Goal: Obtain resource: Download file/media

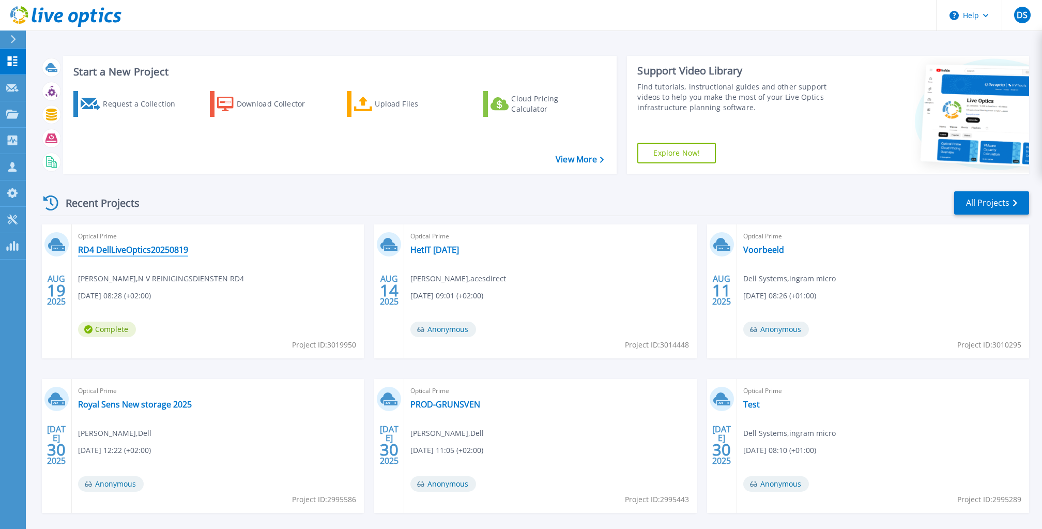
click at [122, 248] on link "RD4 DellLiveOptics20250819" at bounding box center [133, 249] width 110 height 10
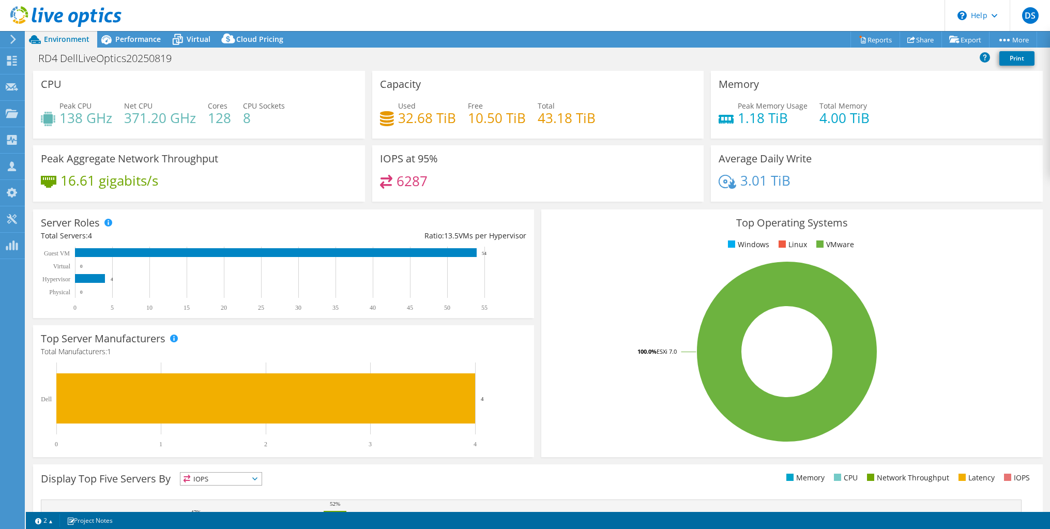
click at [127, 30] on header "DS Partner Team Member Dell Systems [DOMAIN_NAME][EMAIL_ADDRESS][DOMAIN_NAME] […" at bounding box center [525, 15] width 1050 height 31
drag, startPoint x: 127, startPoint y: 33, endPoint x: 132, endPoint y: 39, distance: 8.5
click at [127, 33] on div "Performance" at bounding box center [132, 39] width 71 height 17
drag, startPoint x: 132, startPoint y: 39, endPoint x: 127, endPoint y: 41, distance: 5.6
click at [136, 41] on span "Performance" at bounding box center [137, 39] width 45 height 10
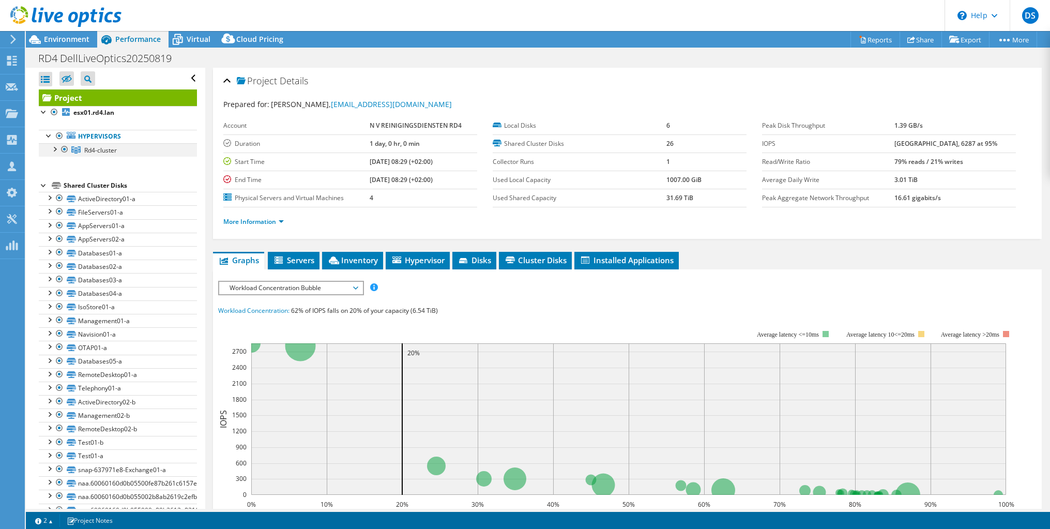
click at [55, 149] on div at bounding box center [54, 148] width 10 height 10
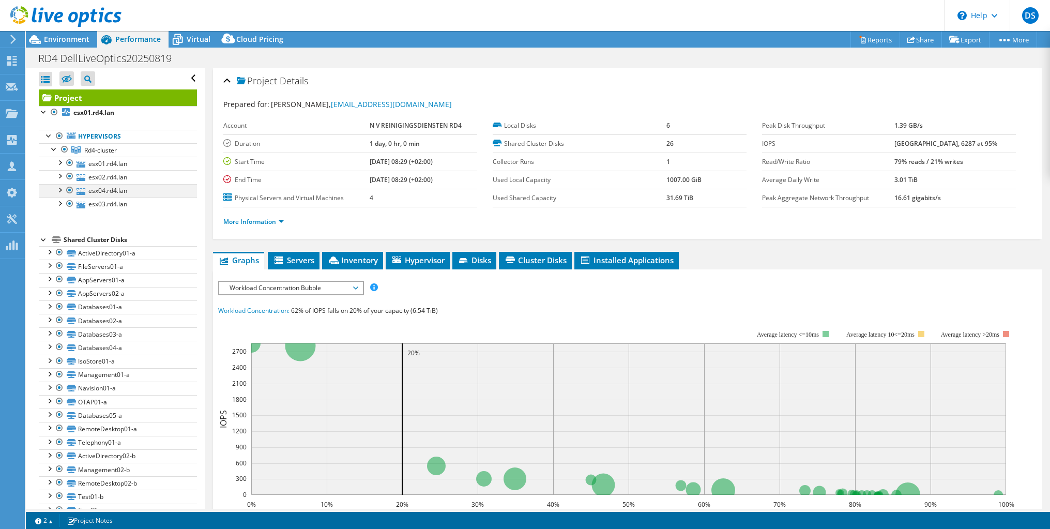
click at [70, 189] on div at bounding box center [70, 190] width 10 height 12
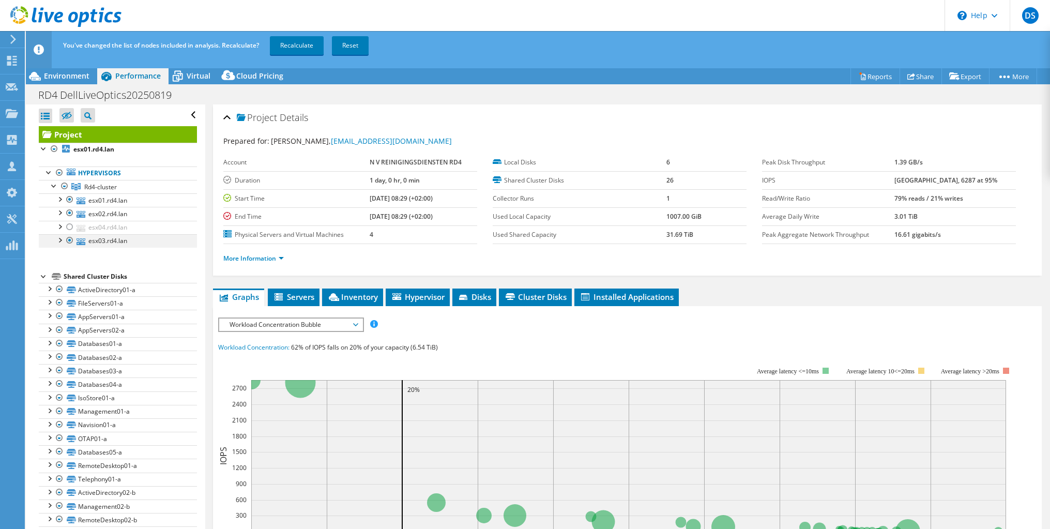
click at [70, 241] on div at bounding box center [70, 240] width 10 height 12
click at [289, 42] on link "Recalculate" at bounding box center [297, 45] width 54 height 19
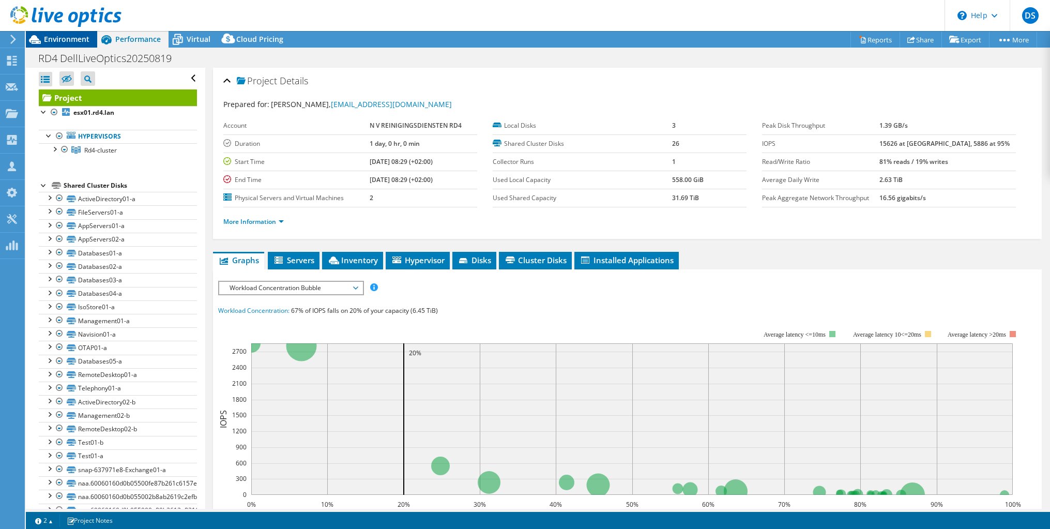
click at [74, 41] on span "Environment" at bounding box center [66, 39] width 45 height 10
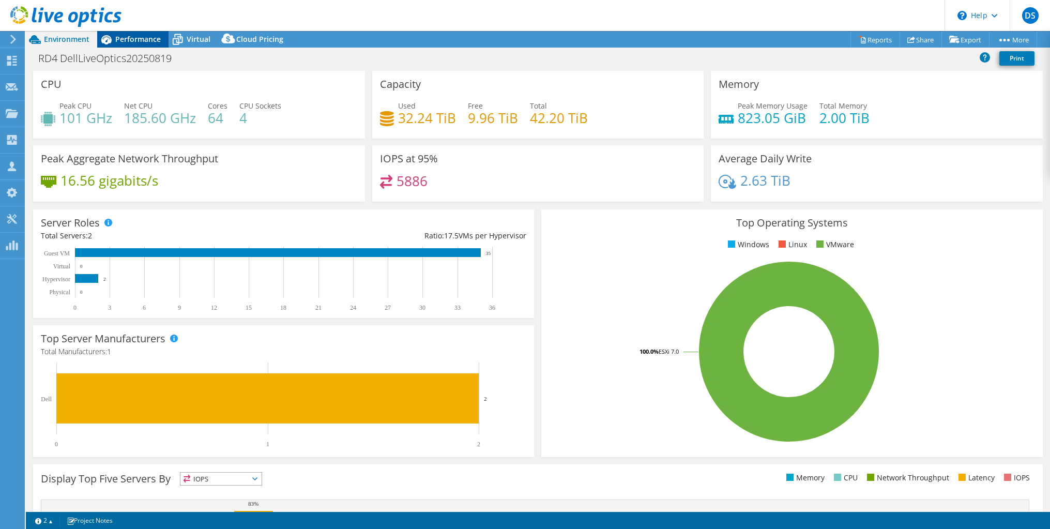
click at [124, 37] on span "Performance" at bounding box center [137, 39] width 45 height 10
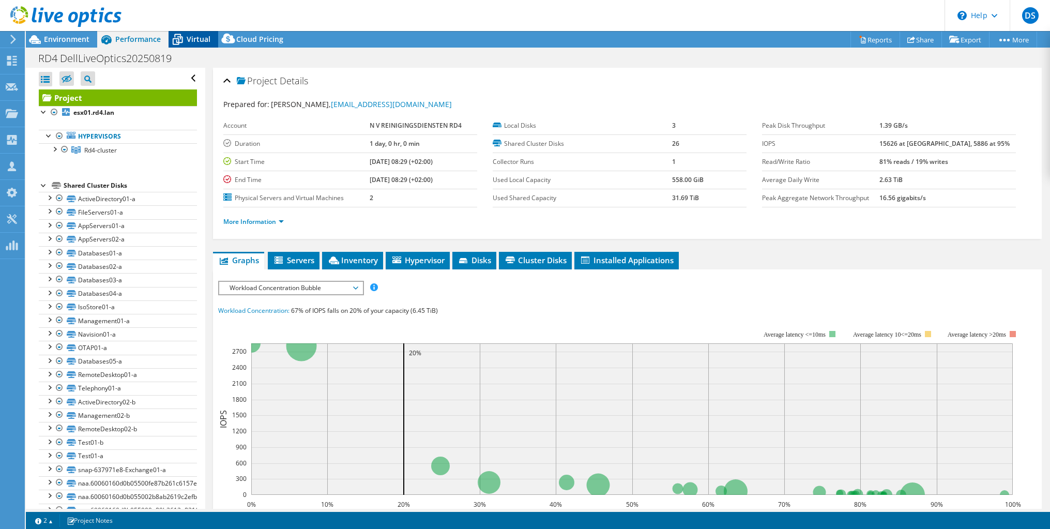
click at [189, 41] on span "Virtual" at bounding box center [199, 39] width 24 height 10
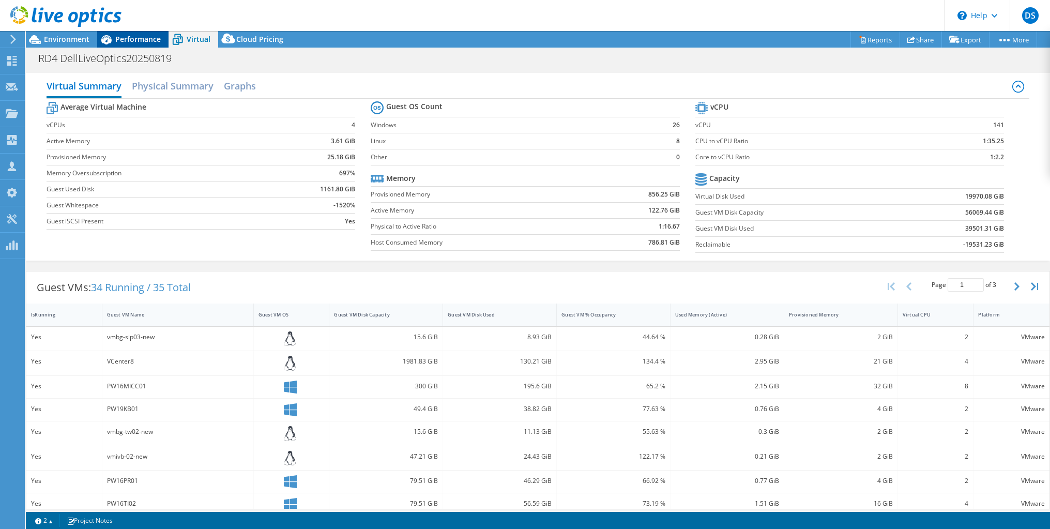
click at [150, 42] on span "Performance" at bounding box center [137, 39] width 45 height 10
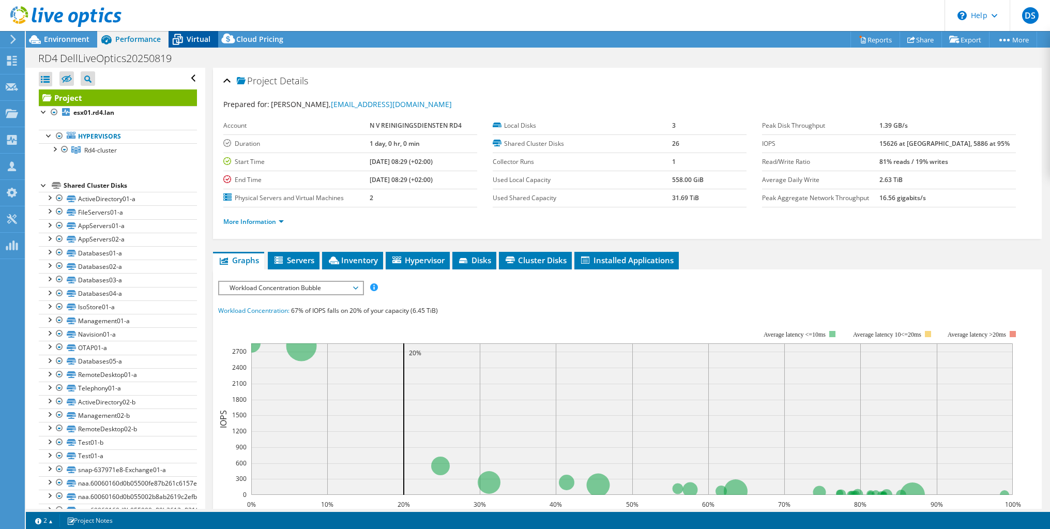
click at [179, 42] on icon at bounding box center [178, 40] width 10 height 8
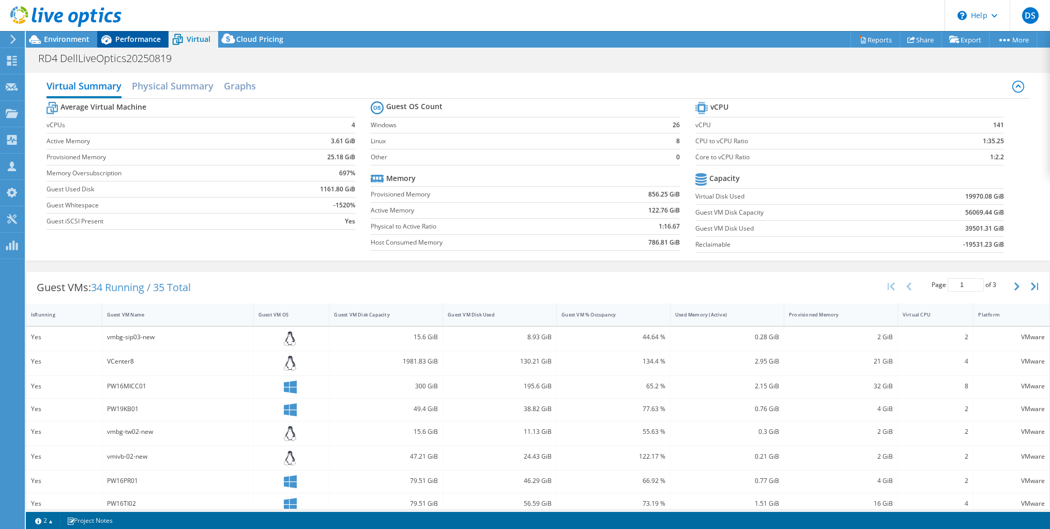
click at [137, 30] on header "DS Partner Team Member Dell Systems [DOMAIN_NAME][EMAIL_ADDRESS][DOMAIN_NAME] […" at bounding box center [525, 15] width 1050 height 31
click at [136, 43] on span "Performance" at bounding box center [137, 39] width 45 height 10
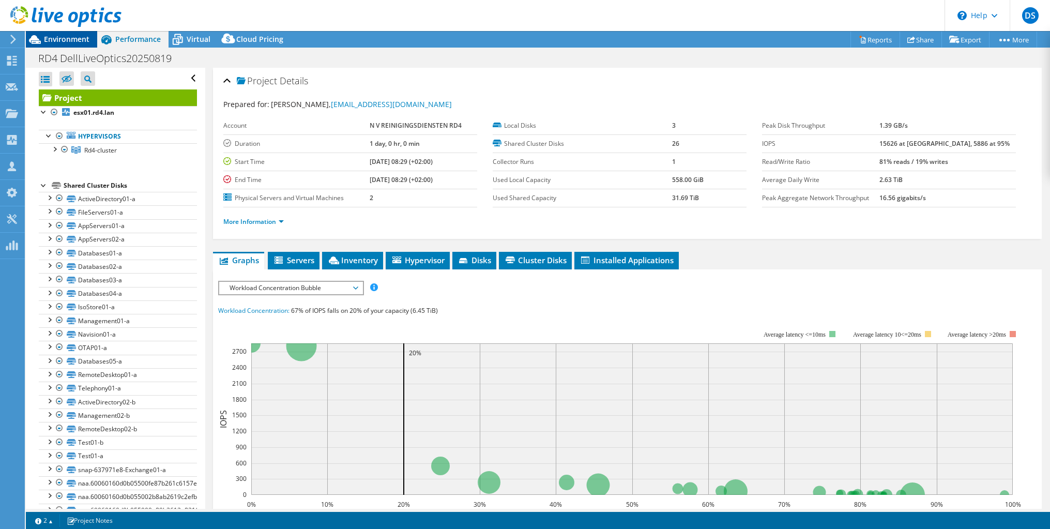
click at [67, 44] on div "Environment" at bounding box center [61, 39] width 71 height 17
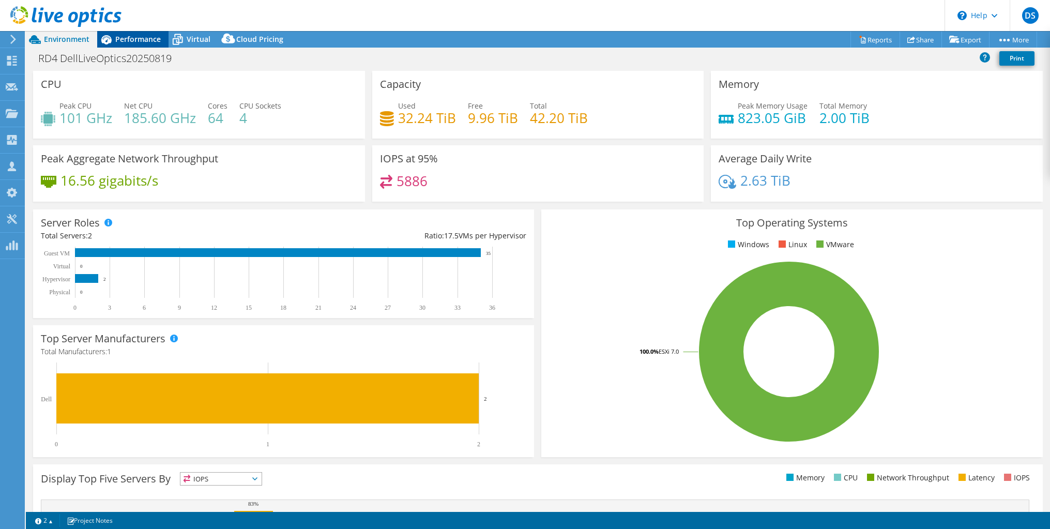
click at [140, 41] on span "Performance" at bounding box center [137, 39] width 45 height 10
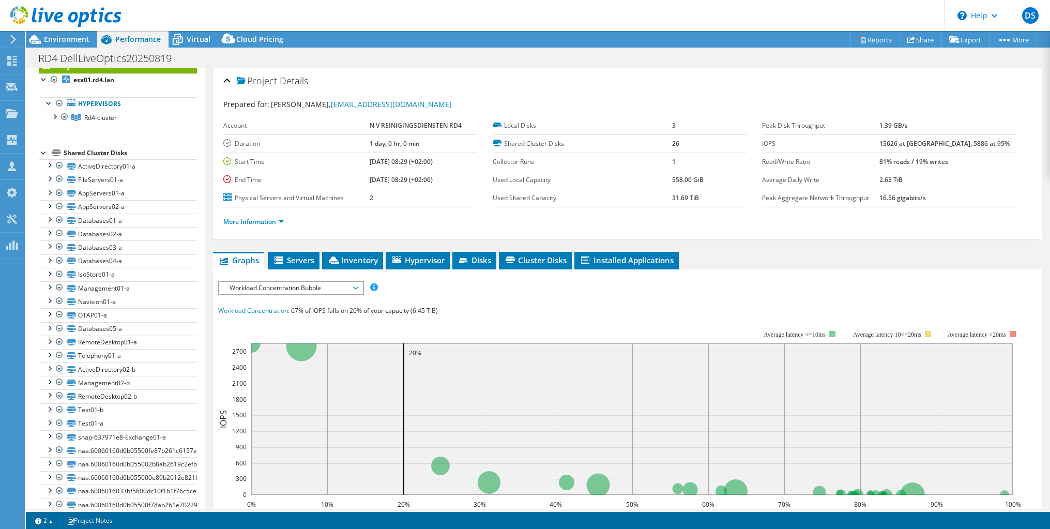
scroll to position [48, 0]
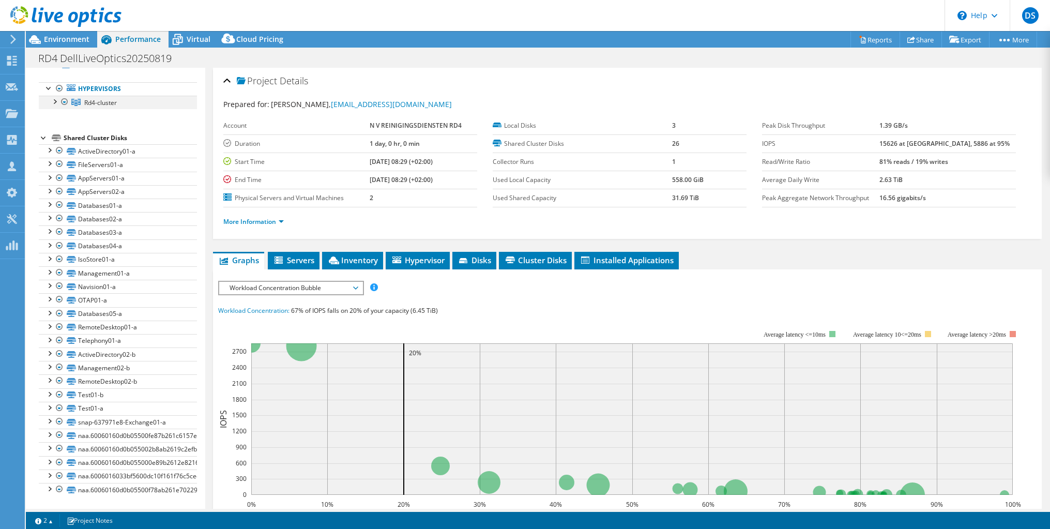
click at [52, 102] on div at bounding box center [54, 101] width 10 height 10
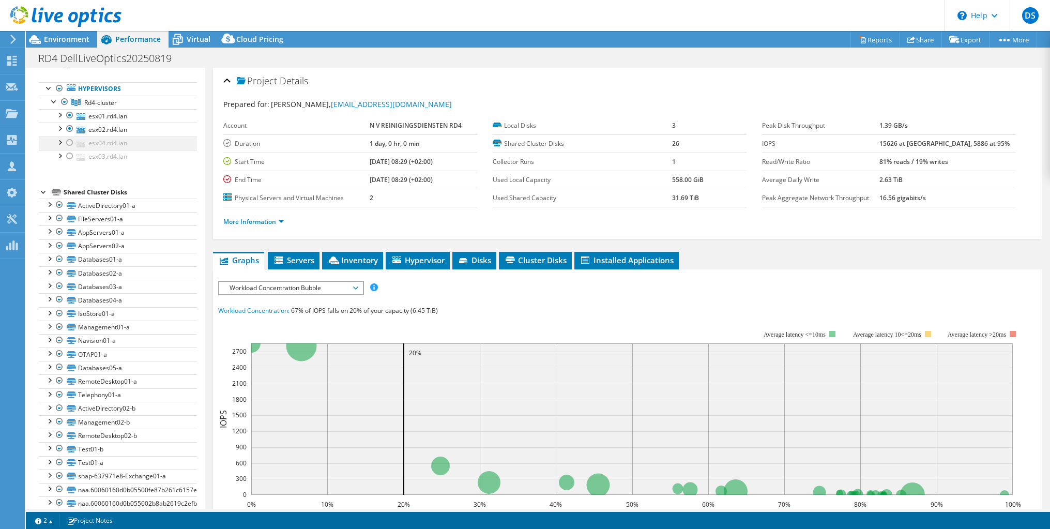
click at [72, 141] on div at bounding box center [70, 142] width 10 height 12
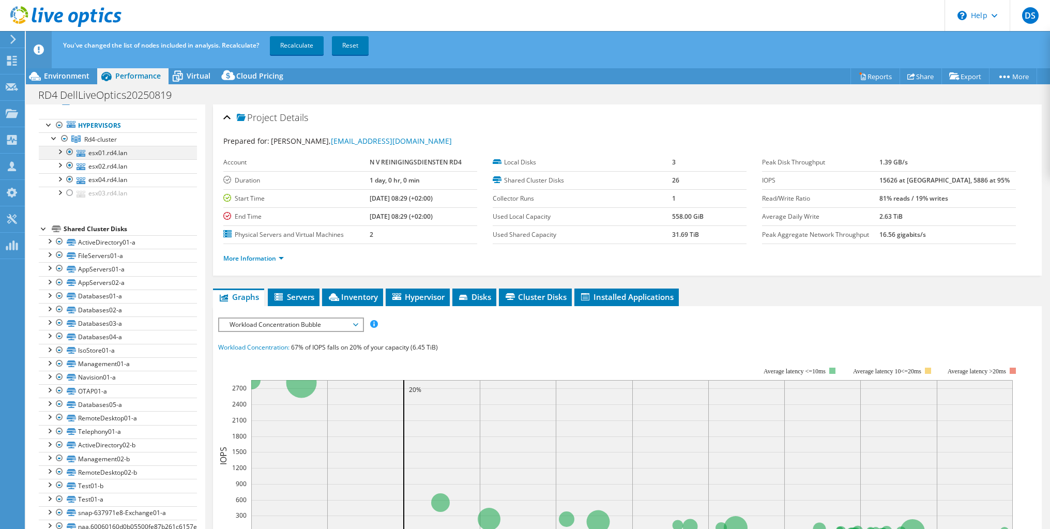
click at [70, 153] on div at bounding box center [70, 152] width 10 height 12
click at [69, 196] on div at bounding box center [70, 193] width 10 height 12
click at [69, 153] on div at bounding box center [70, 152] width 10 height 12
click at [289, 50] on link "Recalculate" at bounding box center [297, 45] width 54 height 19
click at [75, 72] on span "Environment" at bounding box center [66, 76] width 45 height 10
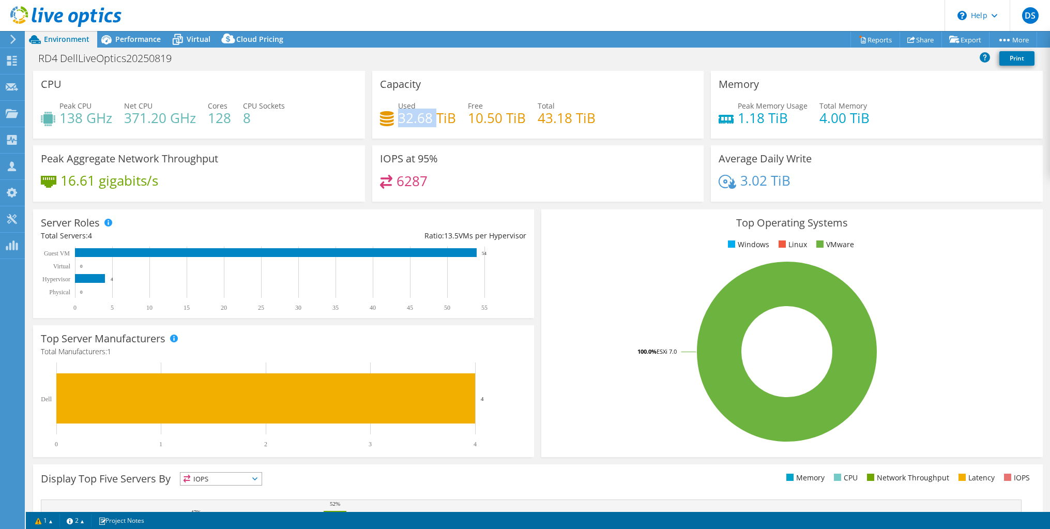
drag, startPoint x: 398, startPoint y: 118, endPoint x: 435, endPoint y: 120, distance: 36.7
click at [435, 120] on h4 "32.68 TiB" at bounding box center [427, 117] width 58 height 11
click at [195, 44] on div "Virtual" at bounding box center [193, 39] width 50 height 17
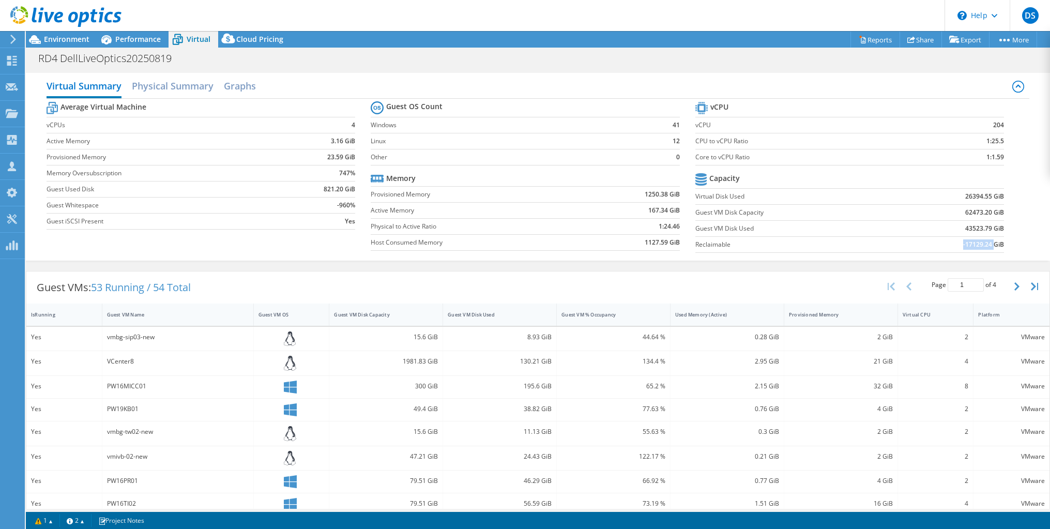
drag, startPoint x: 954, startPoint y: 247, endPoint x: 986, endPoint y: 249, distance: 31.1
click at [986, 249] on td "-17129.24 GiB" at bounding box center [949, 244] width 111 height 16
click at [59, 37] on span "Environment" at bounding box center [66, 39] width 45 height 10
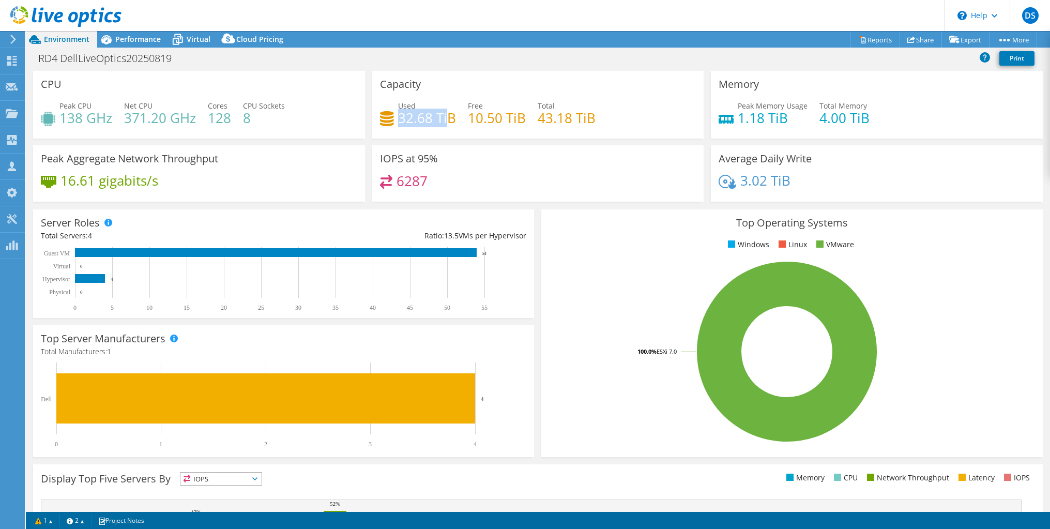
drag, startPoint x: 398, startPoint y: 122, endPoint x: 441, endPoint y: 124, distance: 43.4
click at [443, 124] on h4 "32.68 TiB" at bounding box center [427, 117] width 58 height 11
drag, startPoint x: 441, startPoint y: 124, endPoint x: 398, endPoint y: 125, distance: 42.9
click at [398, 125] on div "Used 32.68 TiB Free 10.50 TiB Total 43.18 TiB" at bounding box center [538, 117] width 316 height 34
click at [403, 114] on h4 "32.68 TiB" at bounding box center [427, 117] width 58 height 11
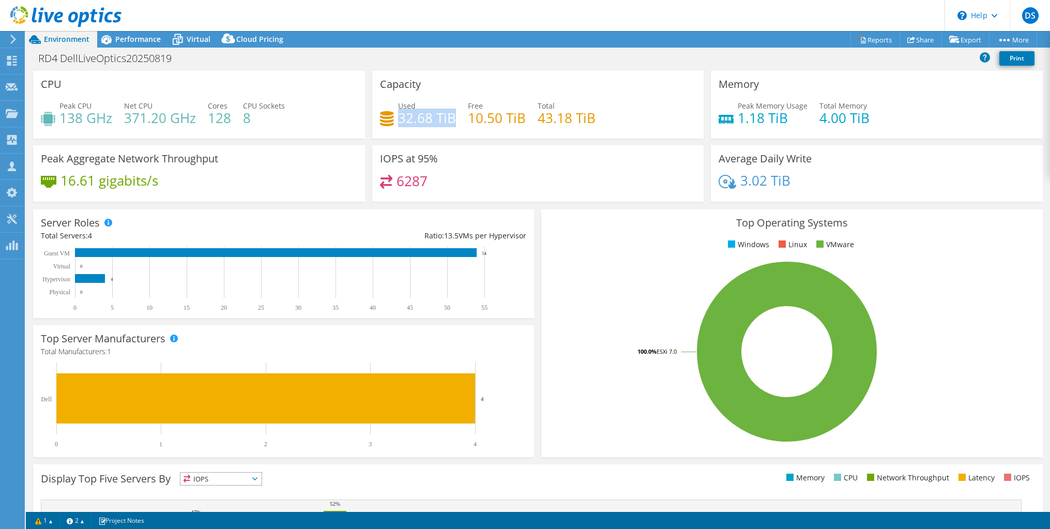
drag, startPoint x: 397, startPoint y: 119, endPoint x: 452, endPoint y: 120, distance: 54.3
click at [452, 120] on h4 "32.68 TiB" at bounding box center [427, 117] width 58 height 11
drag, startPoint x: 452, startPoint y: 120, endPoint x: 439, endPoint y: 125, distance: 13.7
click at [439, 124] on h4 "32.68 TiB" at bounding box center [427, 117] width 58 height 11
drag, startPoint x: 122, startPoint y: 119, endPoint x: 171, endPoint y: 118, distance: 48.1
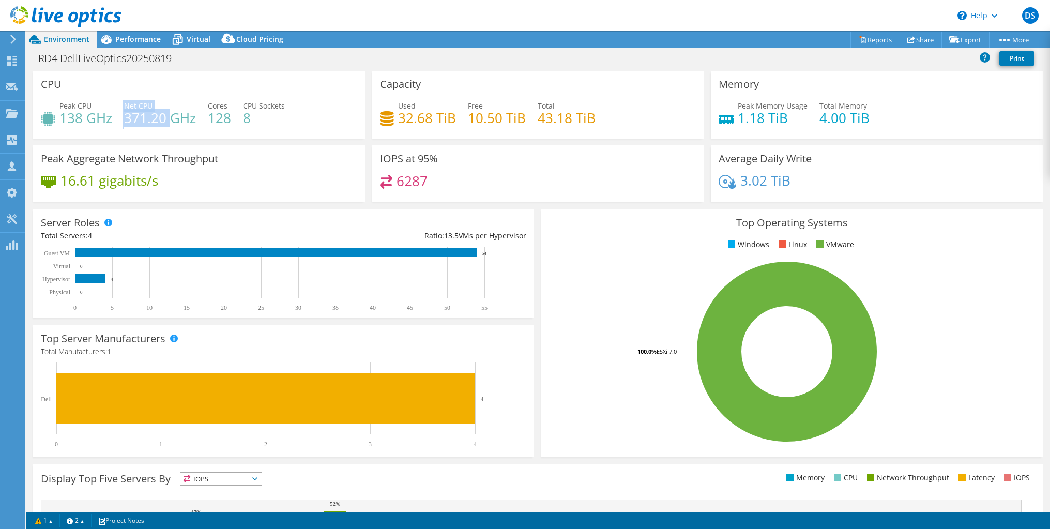
click at [171, 118] on div "Peak CPU 138 GHz Net CPU 371.20 GHz Cores 128 CPU Sockets 8" at bounding box center [199, 117] width 316 height 34
drag, startPoint x: 171, startPoint y: 118, endPoint x: 231, endPoint y: 119, distance: 60.5
click at [231, 119] on div "Peak CPU 138 GHz Net CPU 371.20 GHz Cores 128 CPU Sockets 8" at bounding box center [199, 117] width 316 height 34
drag, startPoint x: 231, startPoint y: 119, endPoint x: 229, endPoint y: 125, distance: 5.9
click at [229, 125] on div "Peak CPU 138 GHz Net CPU 371.20 GHz Cores 128 CPU Sockets 8" at bounding box center [199, 117] width 316 height 34
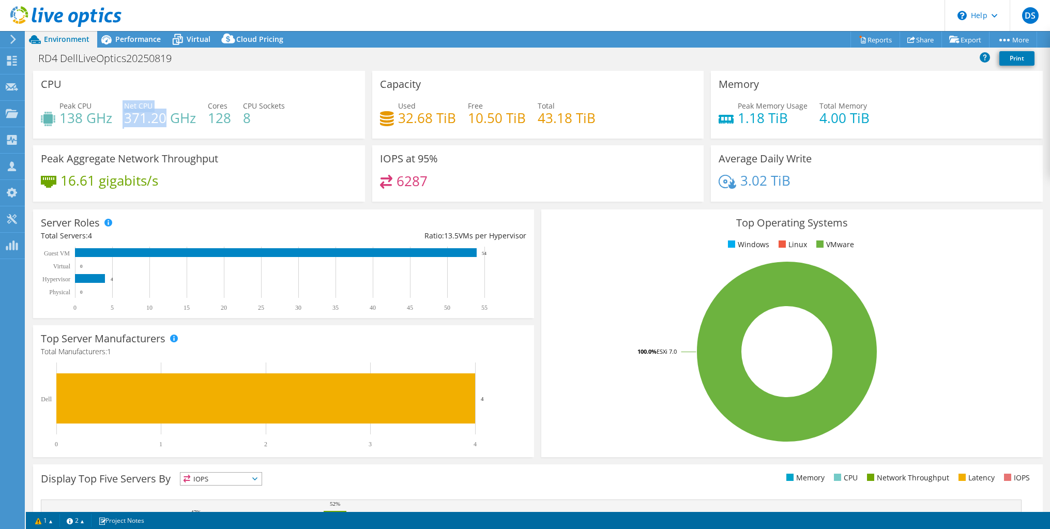
drag, startPoint x: 163, startPoint y: 116, endPoint x: 120, endPoint y: 120, distance: 42.5
click at [120, 120] on div "Peak CPU 138 GHz Net CPU 371.20 GHz Cores 128 CPU Sockets 8" at bounding box center [199, 117] width 316 height 34
drag, startPoint x: 735, startPoint y: 182, endPoint x: 789, endPoint y: 179, distance: 54.3
click at [789, 179] on div "3.02 TiB" at bounding box center [876, 186] width 316 height 22
drag, startPoint x: 453, startPoint y: 119, endPoint x: 398, endPoint y: 121, distance: 54.8
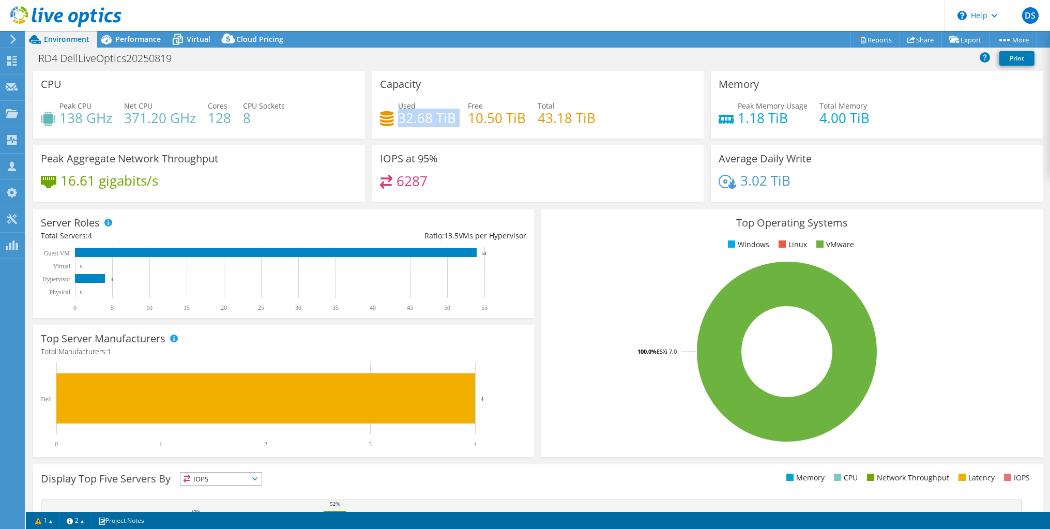
click at [398, 121] on div "Used 32.68 TiB Free 10.50 TiB Total 43.18 TiB" at bounding box center [538, 117] width 316 height 34
drag, startPoint x: 787, startPoint y: 189, endPoint x: 736, endPoint y: 184, distance: 50.9
click at [736, 184] on div "3.02 TiB" at bounding box center [876, 186] width 316 height 22
drag, startPoint x: 736, startPoint y: 184, endPoint x: 811, endPoint y: 184, distance: 74.9
click at [811, 184] on div "3.02 TiB" at bounding box center [876, 186] width 316 height 22
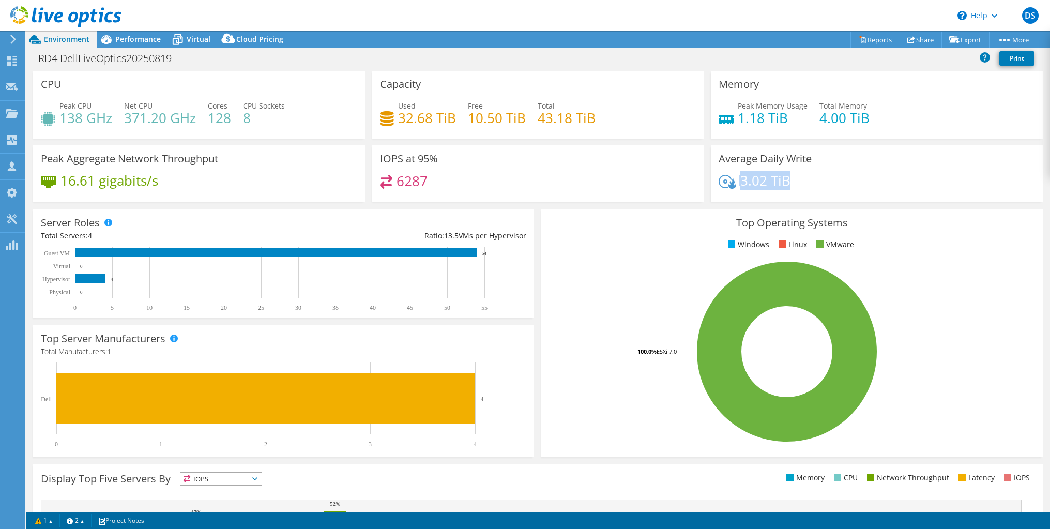
drag, startPoint x: 784, startPoint y: 184, endPoint x: 722, endPoint y: 183, distance: 62.5
click at [722, 183] on div "3.02 TiB" at bounding box center [754, 180] width 72 height 11
drag, startPoint x: 424, startPoint y: 180, endPoint x: 397, endPoint y: 187, distance: 27.8
click at [397, 187] on h4 "6287" at bounding box center [411, 180] width 31 height 11
click at [438, 182] on div "6287" at bounding box center [538, 186] width 316 height 22
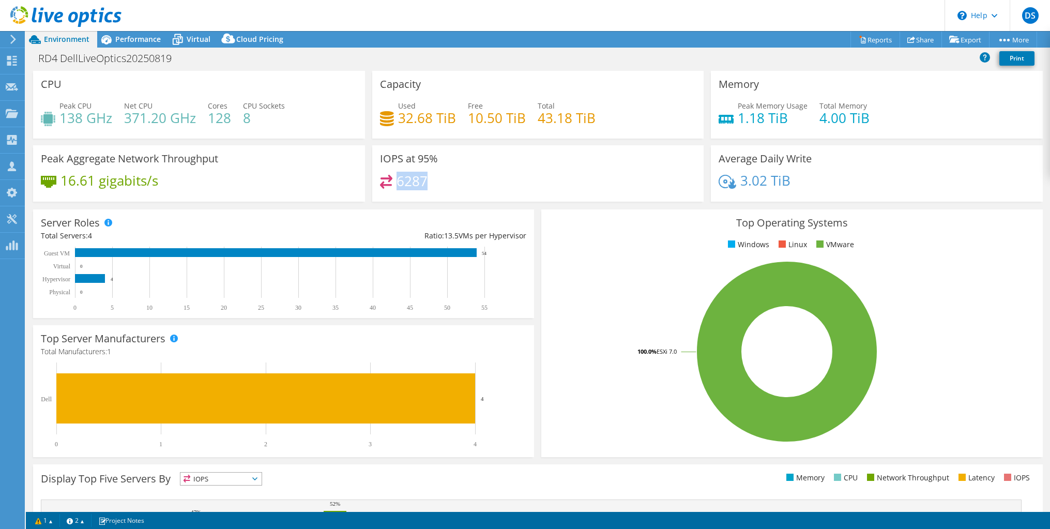
drag, startPoint x: 423, startPoint y: 179, endPoint x: 394, endPoint y: 183, distance: 29.3
click at [396, 183] on h4 "6287" at bounding box center [411, 180] width 31 height 11
click at [126, 38] on span "Performance" at bounding box center [137, 39] width 45 height 10
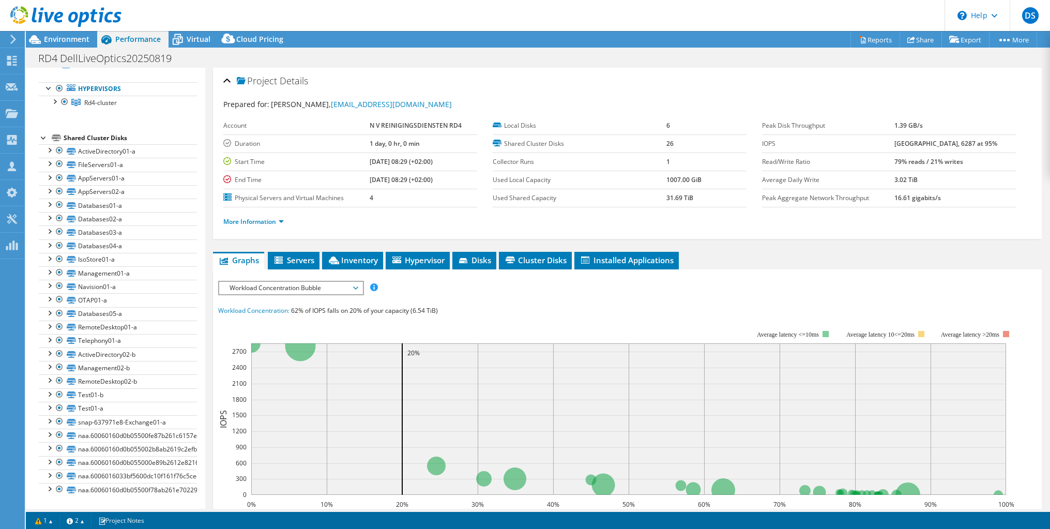
click at [247, 292] on span "Workload Concentration Bubble" at bounding box center [290, 288] width 133 height 12
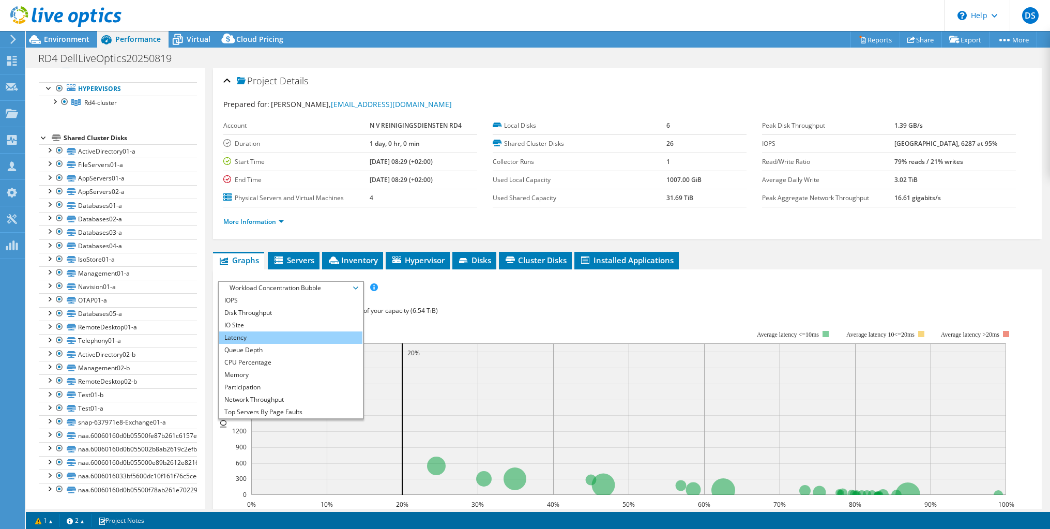
click at [247, 336] on li "Latency" at bounding box center [290, 337] width 143 height 12
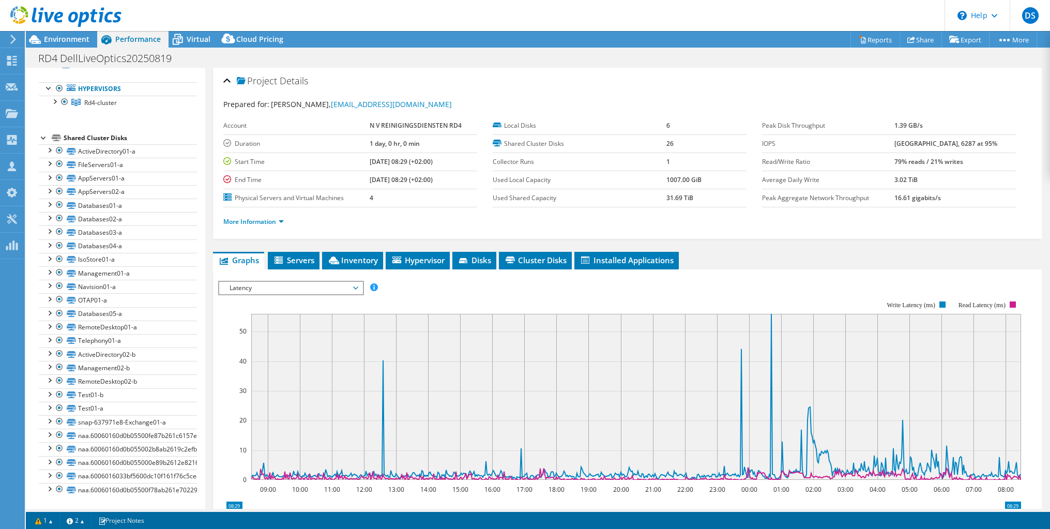
click at [230, 294] on div "Latency IOPS Disk Throughput IO Size Latency Queue Depth CPU Percentage Memory …" at bounding box center [291, 288] width 146 height 14
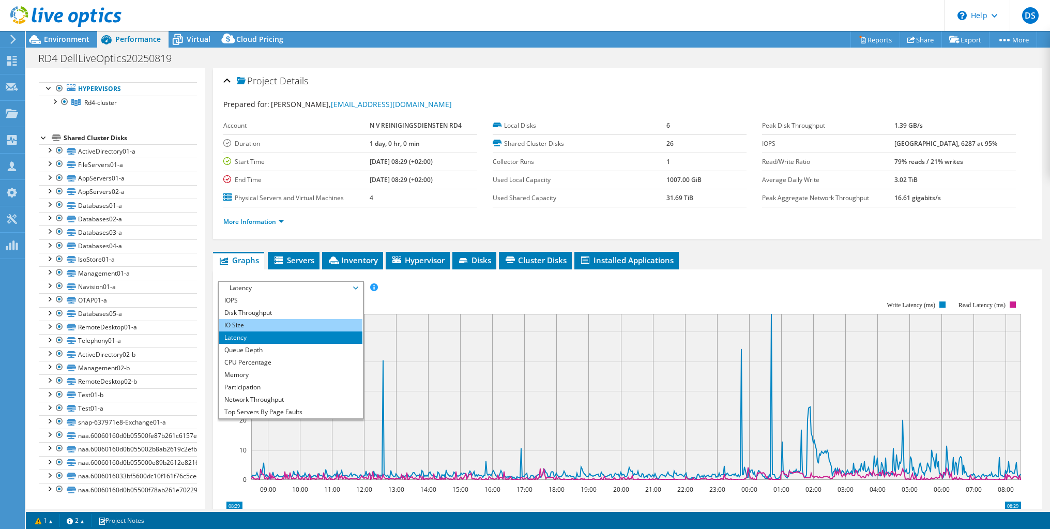
click at [233, 322] on li "IO Size" at bounding box center [290, 325] width 143 height 12
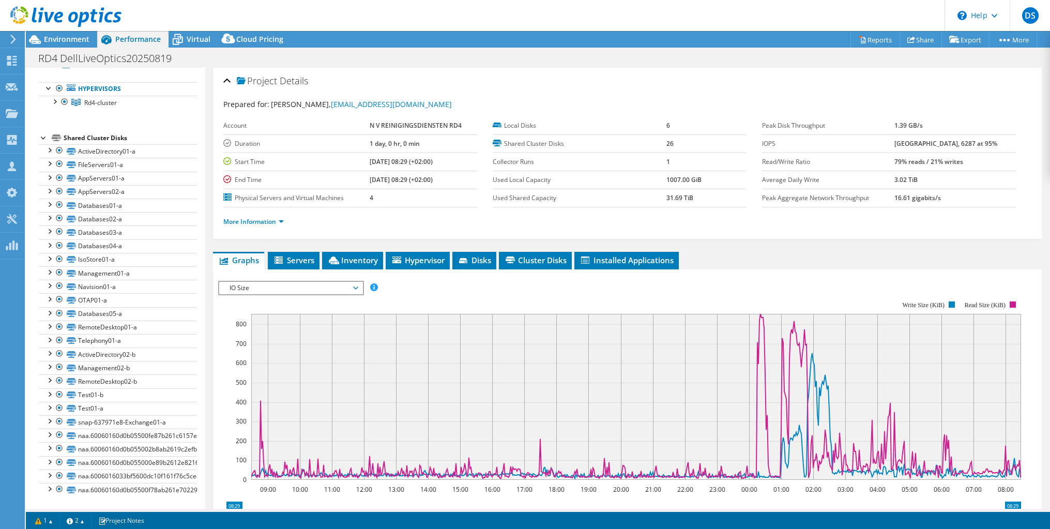
click at [269, 287] on span "IO Size" at bounding box center [290, 288] width 133 height 12
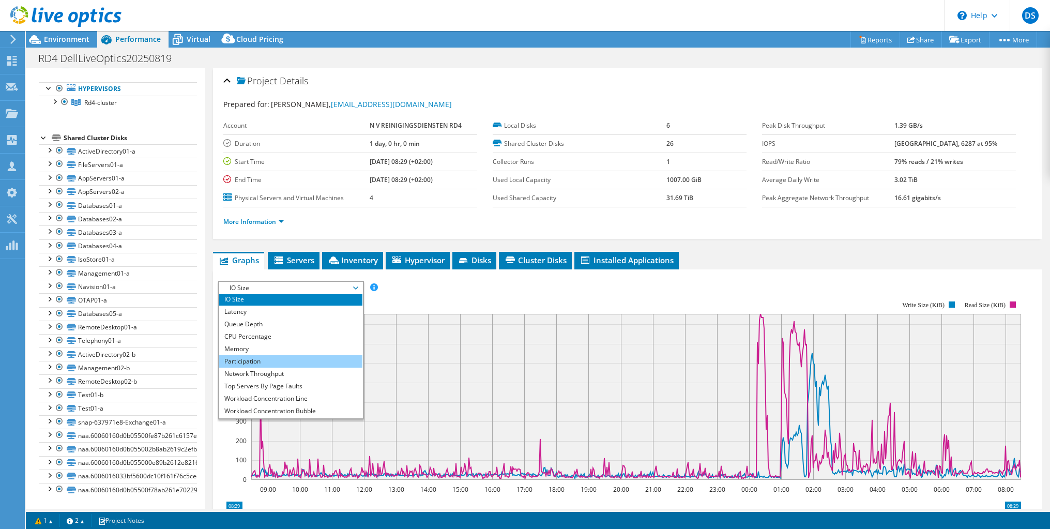
scroll to position [37, 0]
click at [249, 364] on li "Network Throughput" at bounding box center [290, 362] width 143 height 12
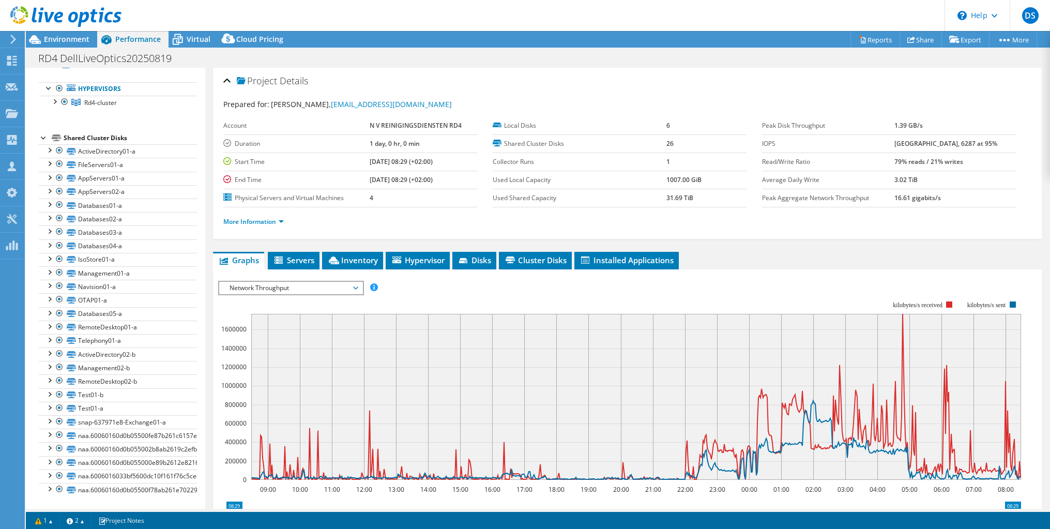
click at [268, 285] on span "Network Throughput" at bounding box center [290, 288] width 133 height 12
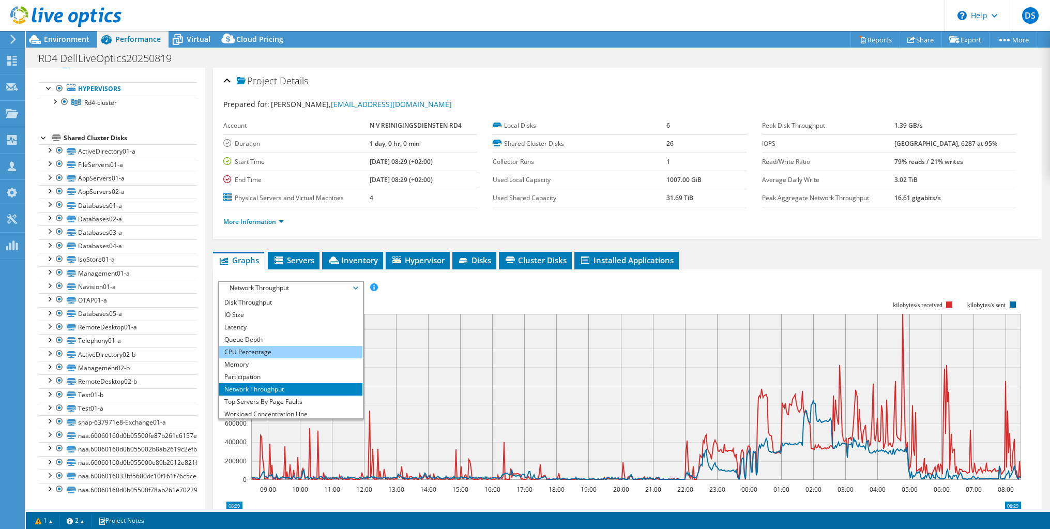
scroll to position [0, 0]
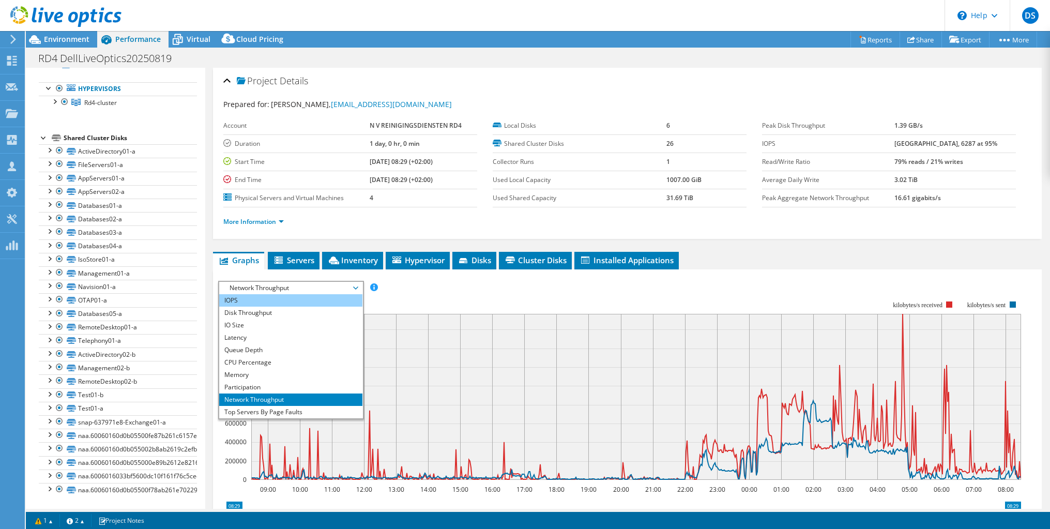
click at [241, 300] on li "IOPS" at bounding box center [290, 300] width 143 height 12
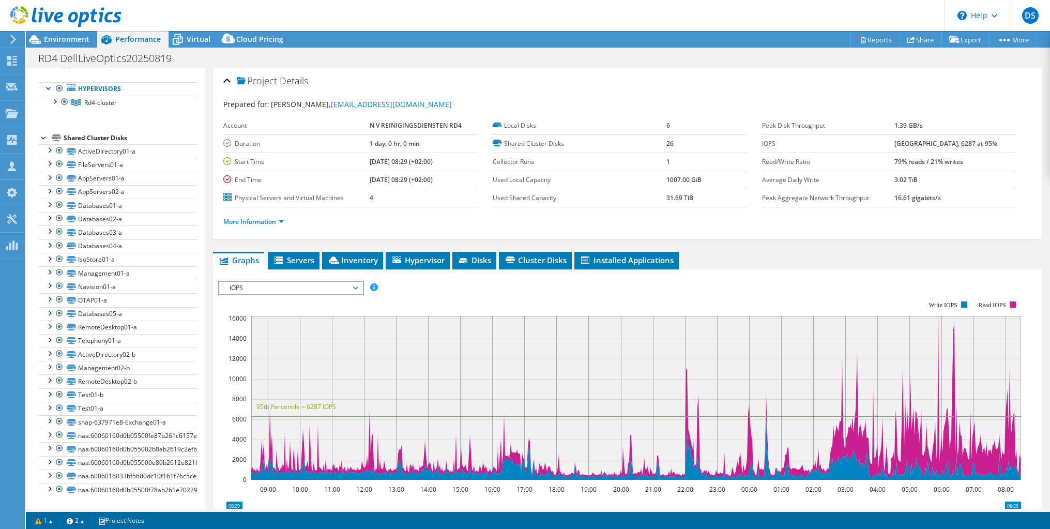
click at [229, 289] on span "IOPS" at bounding box center [290, 288] width 133 height 12
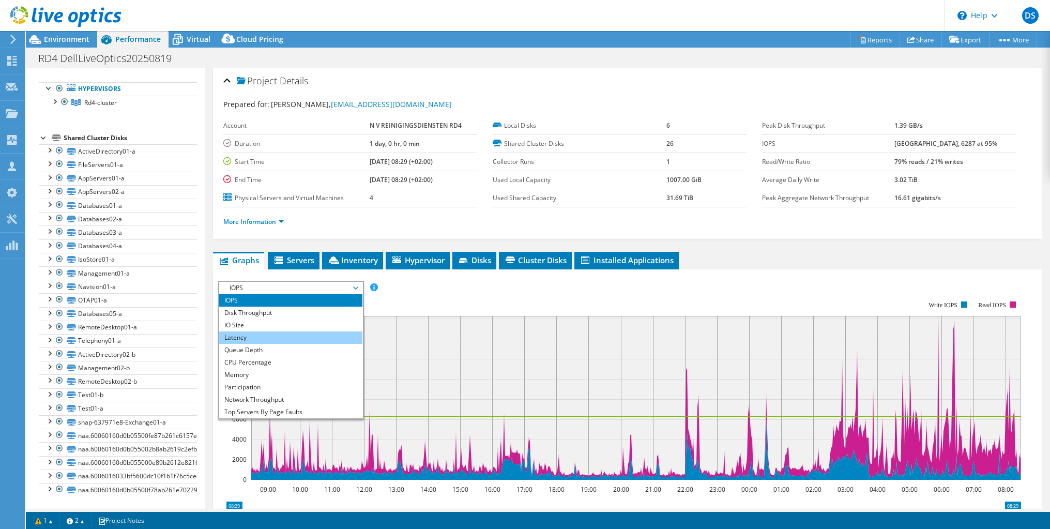
click at [251, 340] on li "Latency" at bounding box center [290, 337] width 143 height 12
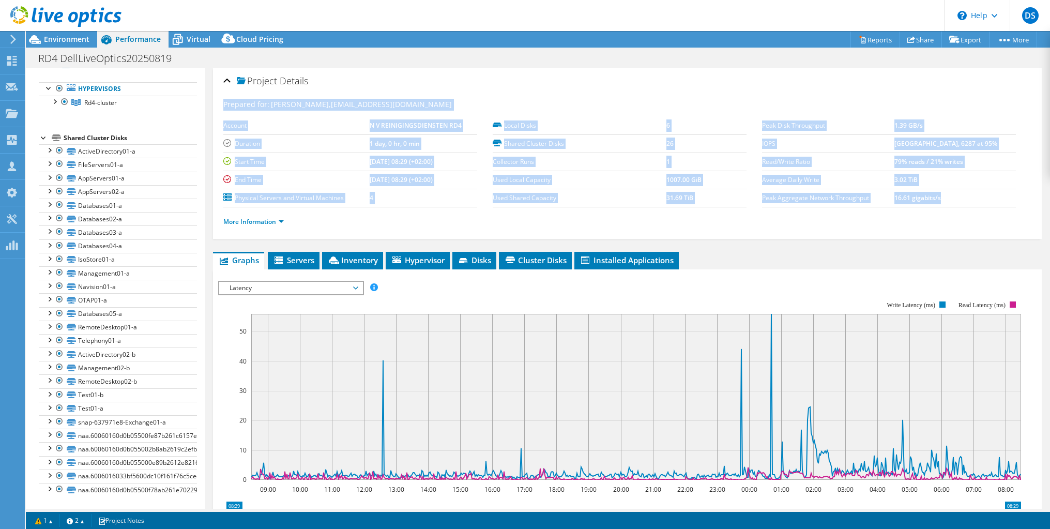
drag, startPoint x: 205, startPoint y: 142, endPoint x: 206, endPoint y: 99, distance: 43.4
click at [206, 99] on div "Project Details Prepared for: [PERSON_NAME], [EMAIL_ADDRESS][DOMAIN_NAME] Accou…" at bounding box center [627, 386] width 844 height 637
drag, startPoint x: 206, startPoint y: 99, endPoint x: 201, endPoint y: 103, distance: 6.6
click at [201, 103] on aside "Open All Close All Hide Excluded Nodes Project Tree Filter" at bounding box center [115, 288] width 179 height 441
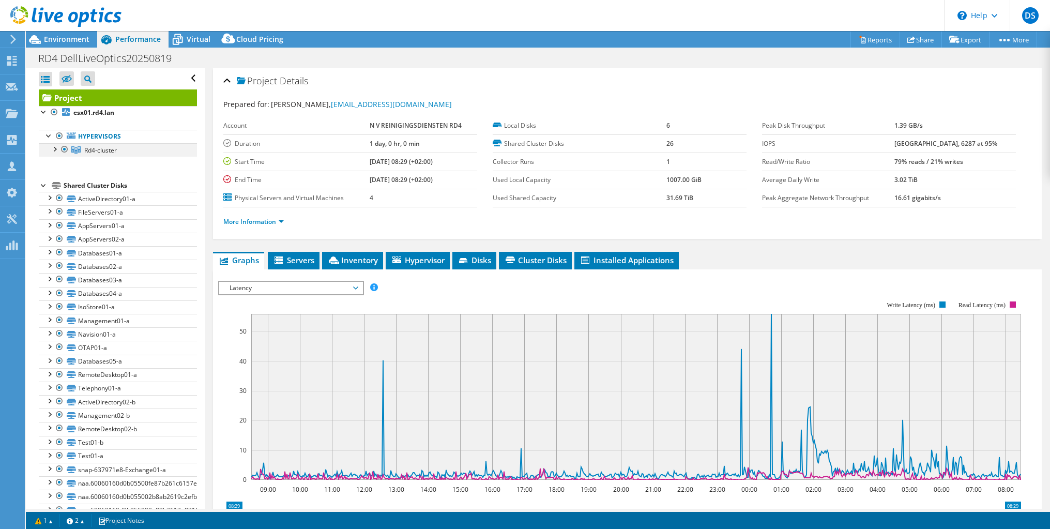
click at [56, 148] on div at bounding box center [54, 148] width 10 height 10
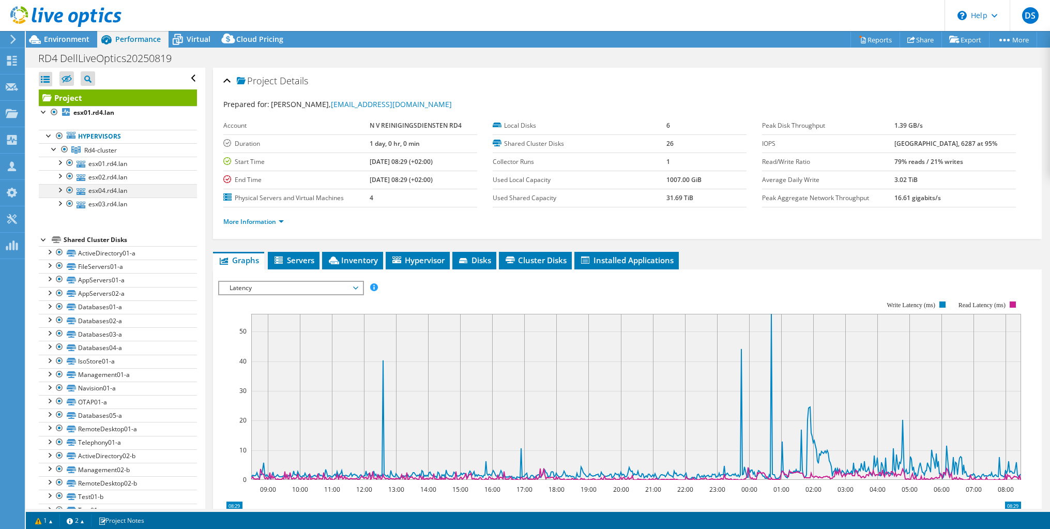
click at [69, 190] on div at bounding box center [70, 190] width 10 height 12
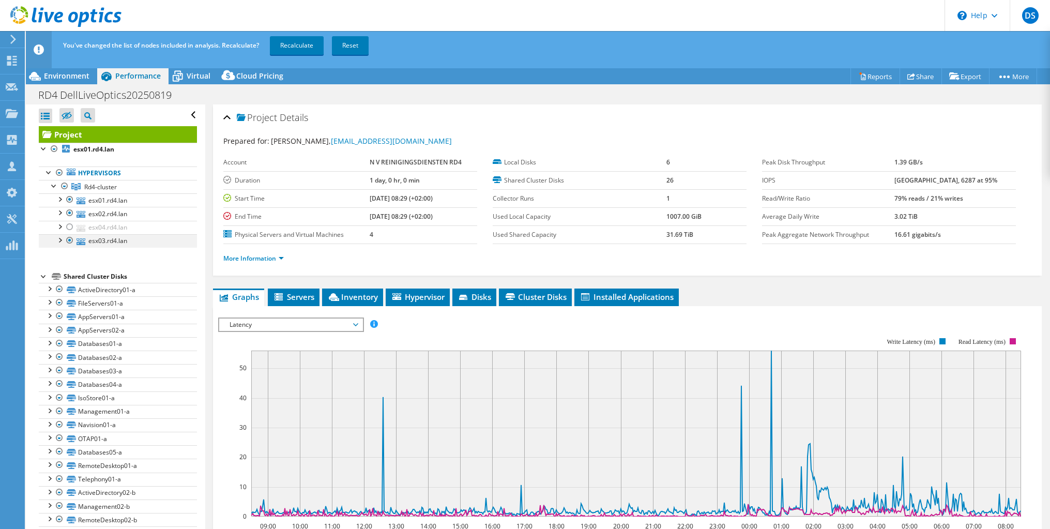
click at [71, 241] on div at bounding box center [70, 240] width 10 height 12
click at [302, 48] on link "Recalculate" at bounding box center [297, 45] width 54 height 19
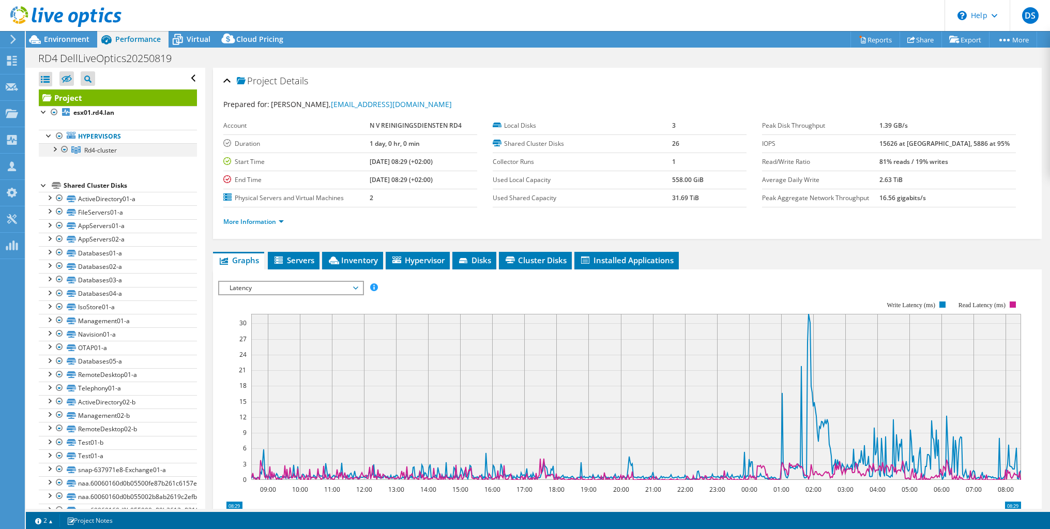
click at [55, 150] on div at bounding box center [54, 148] width 10 height 10
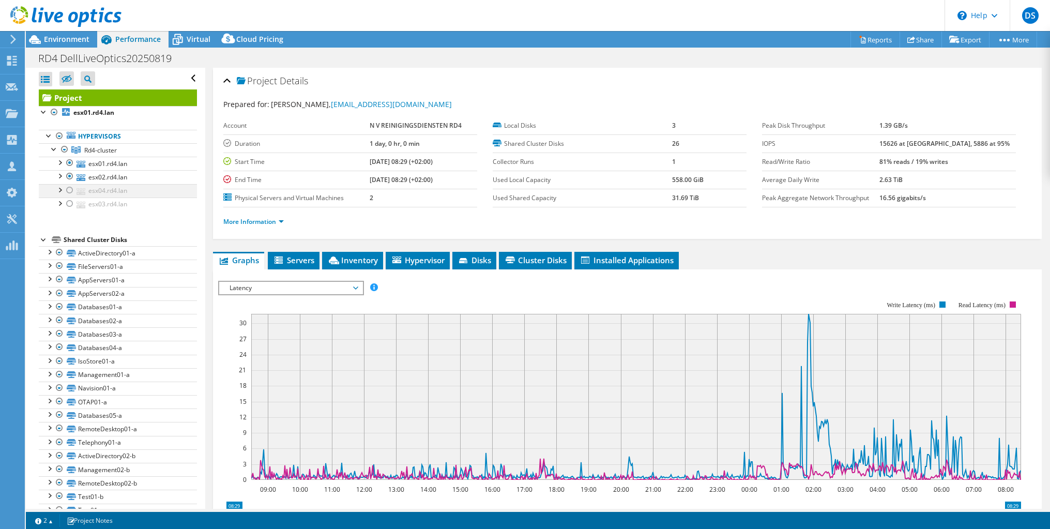
click at [69, 192] on div at bounding box center [70, 190] width 10 height 12
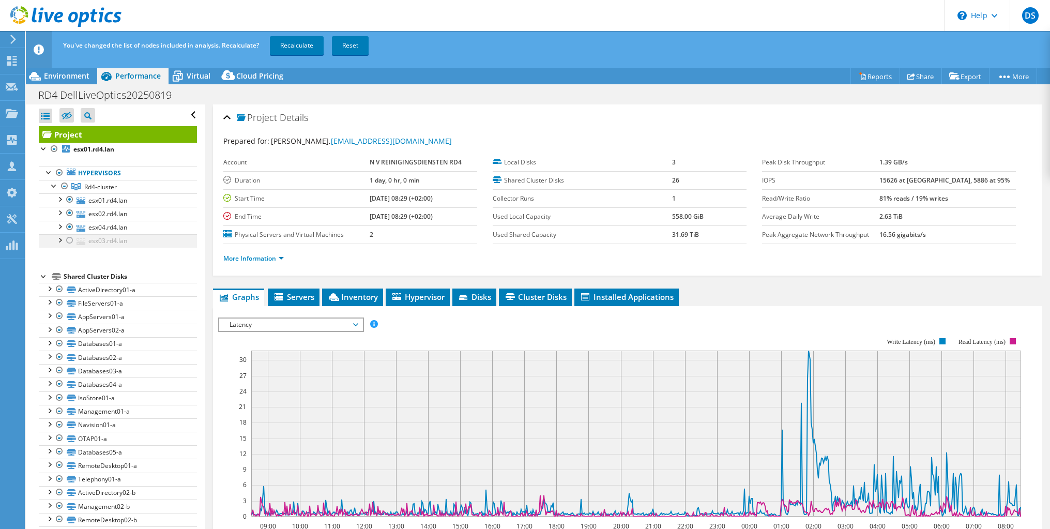
click at [71, 242] on div at bounding box center [70, 240] width 10 height 12
click at [961, 75] on link "Export" at bounding box center [965, 76] width 48 height 16
click at [959, 75] on link "Export" at bounding box center [965, 76] width 48 height 16
click at [878, 76] on link "Reports" at bounding box center [875, 76] width 50 height 16
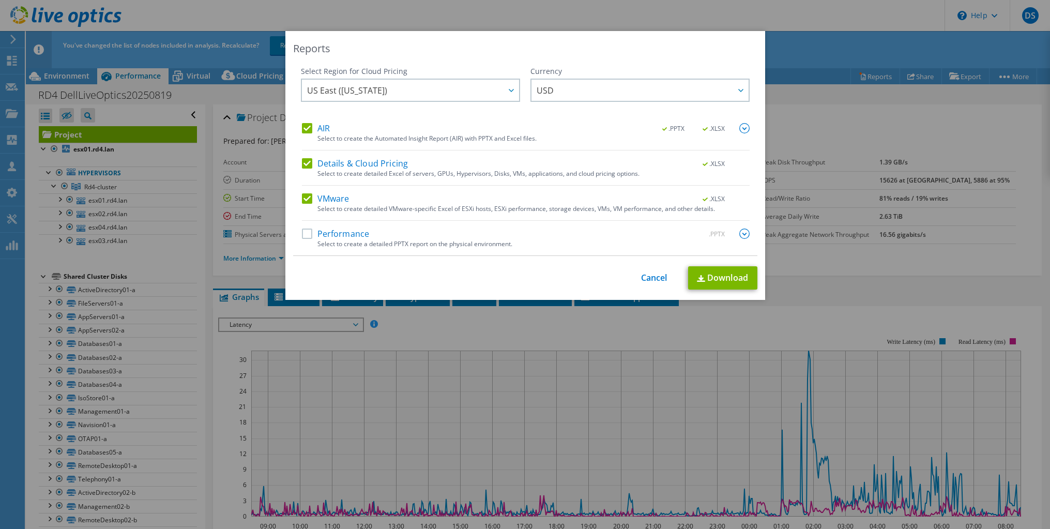
click at [304, 232] on label "Performance" at bounding box center [336, 233] width 68 height 10
click at [0, 0] on input "Performance" at bounding box center [0, 0] width 0 height 0
click at [710, 279] on link "Download" at bounding box center [722, 277] width 69 height 23
click at [222, 237] on div "Reports Select Region for Cloud Pricing Asia Pacific ([GEOGRAPHIC_DATA]) [GEOGR…" at bounding box center [525, 264] width 1050 height 467
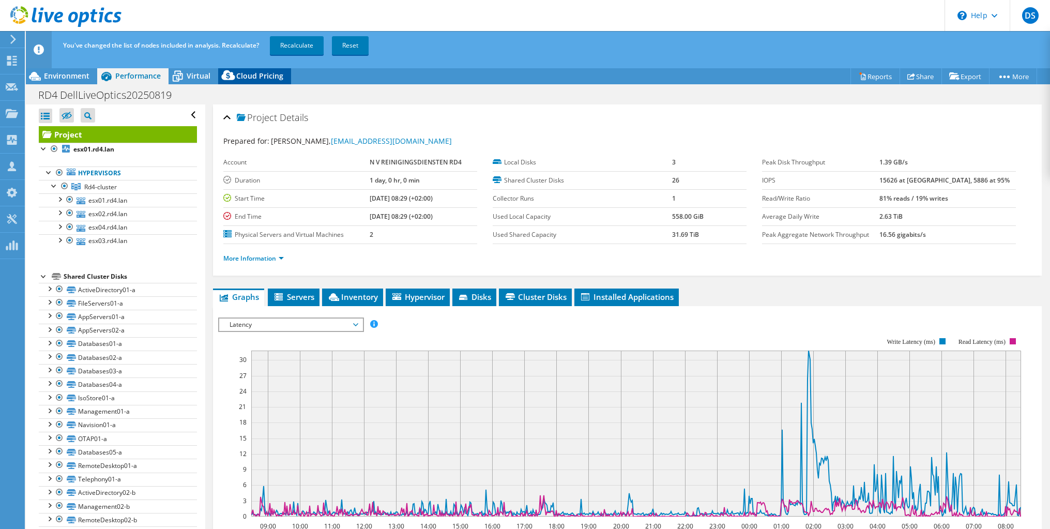
click at [262, 76] on span "Cloud Pricing" at bounding box center [259, 76] width 47 height 10
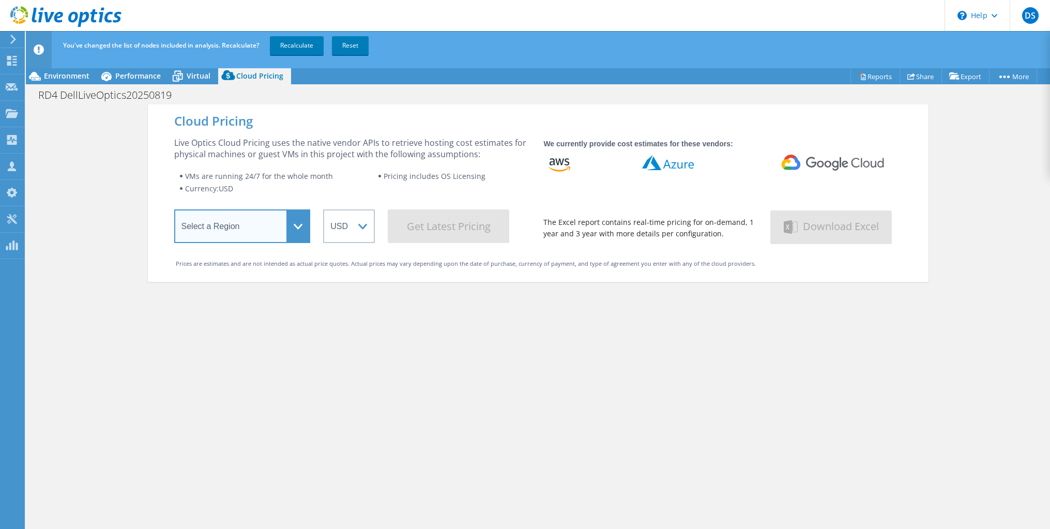
drag, startPoint x: 224, startPoint y: 232, endPoint x: 148, endPoint y: 356, distance: 145.9
click at [223, 230] on select "Select a Region [GEOGRAPHIC_DATA] ([GEOGRAPHIC_DATA]) [GEOGRAPHIC_DATA] ([GEOGR…" at bounding box center [242, 226] width 136 height 34
select select "EUFrankfurt"
click at [174, 211] on select "Select a Region [GEOGRAPHIC_DATA] ([GEOGRAPHIC_DATA]) [GEOGRAPHIC_DATA] ([GEOGR…" at bounding box center [242, 226] width 136 height 34
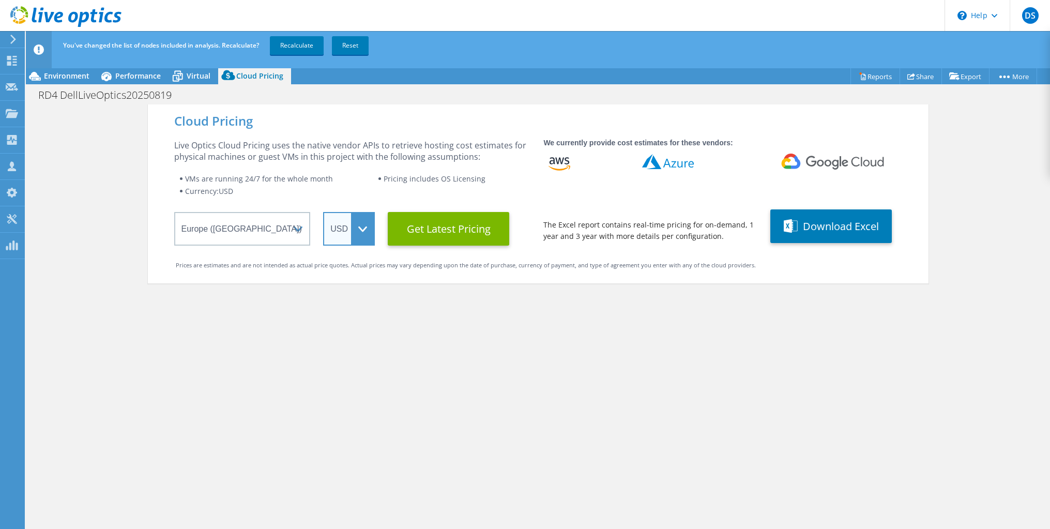
drag, startPoint x: 353, startPoint y: 230, endPoint x: 353, endPoint y: 245, distance: 15.5
click at [353, 230] on select "ARS AUD BRL CAD CHF CLP CNY DKK EUR GBP HKD HUF INR JPY MXN MYR NOK NZD PEN SEK…" at bounding box center [349, 229] width 52 height 34
click at [323, 212] on select "ARS AUD BRL CAD CHF CLP CNY DKK EUR GBP HKD HUF INR JPY MXN MYR NOK NZD PEN SEK…" at bounding box center [349, 229] width 52 height 34
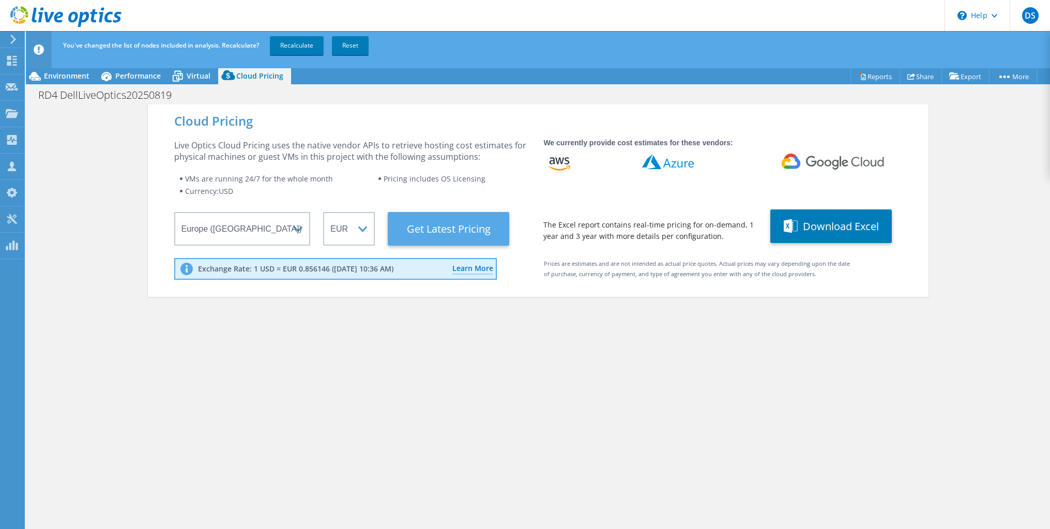
click at [430, 237] on Latest "Get Latest Pricing" at bounding box center [448, 229] width 121 height 34
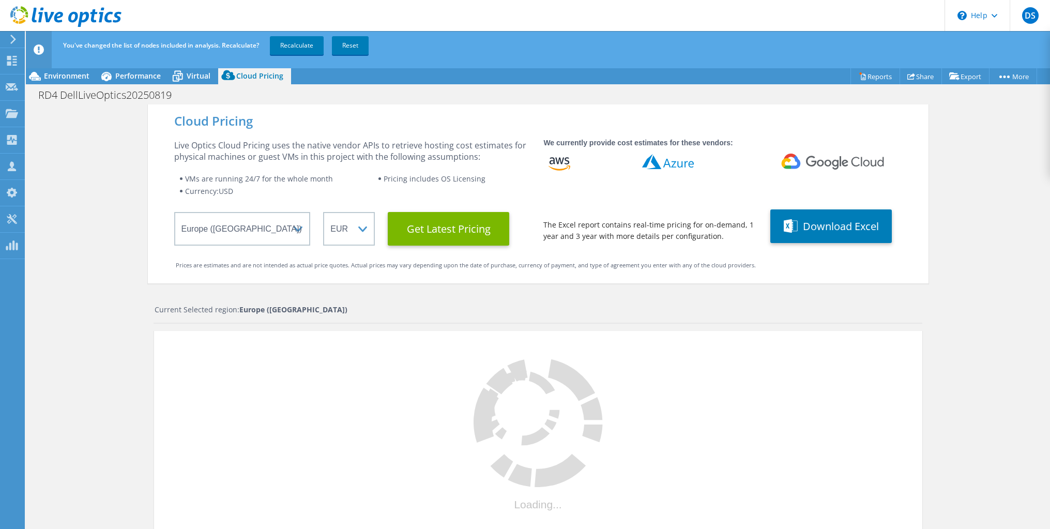
scroll to position [196, 0]
select select "EUR"
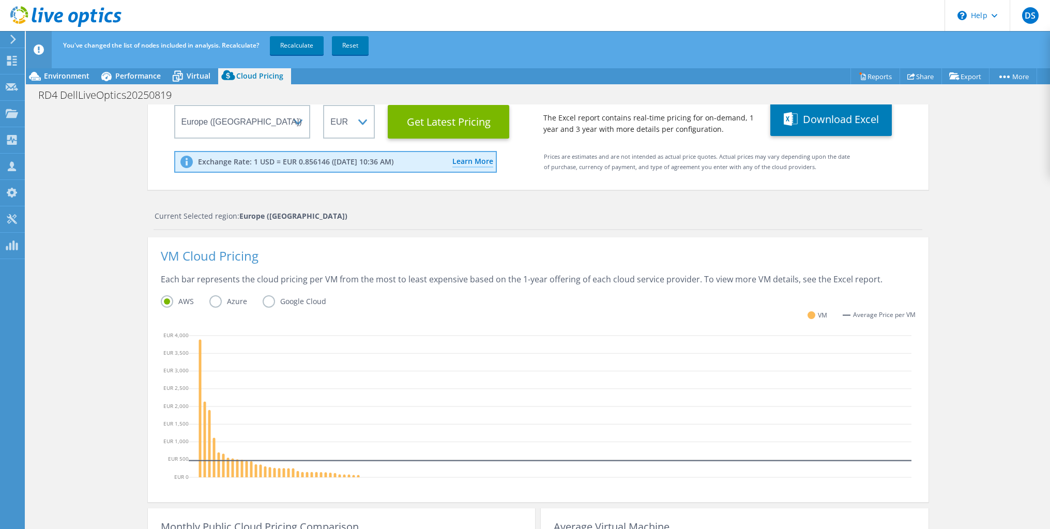
scroll to position [263, 0]
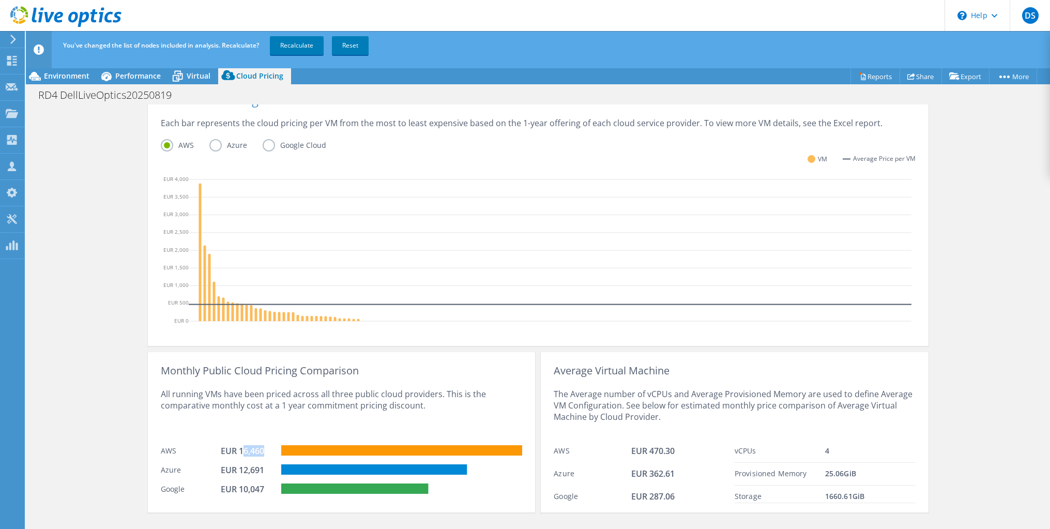
drag, startPoint x: 239, startPoint y: 450, endPoint x: 265, endPoint y: 451, distance: 25.8
click at [265, 451] on div "EUR 16,460" at bounding box center [247, 450] width 52 height 11
click at [140, 86] on div "RD4 DellLiveOptics20250819 Print" at bounding box center [538, 94] width 1024 height 19
click at [134, 78] on span "Performance" at bounding box center [137, 76] width 45 height 10
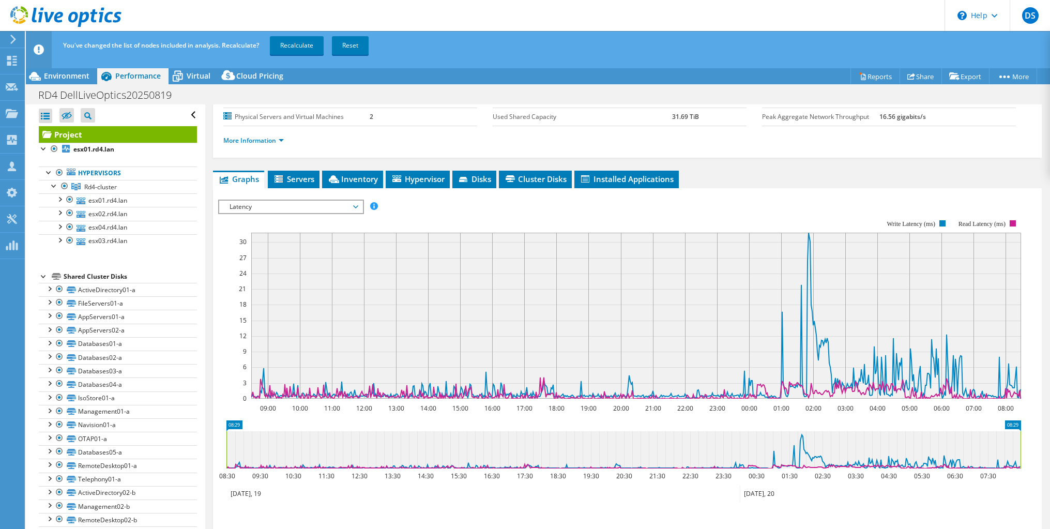
scroll to position [103, 0]
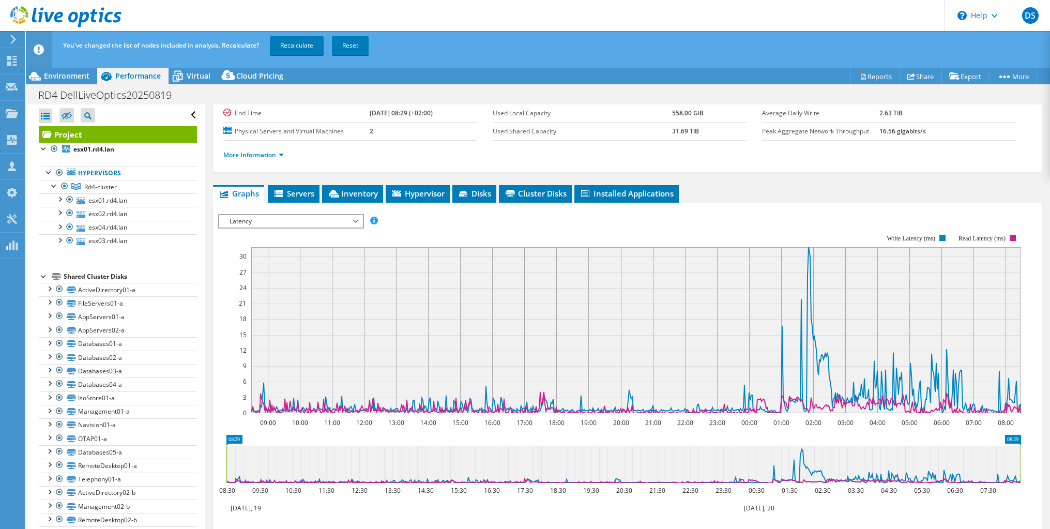
click at [263, 218] on span "Latency" at bounding box center [290, 221] width 133 height 12
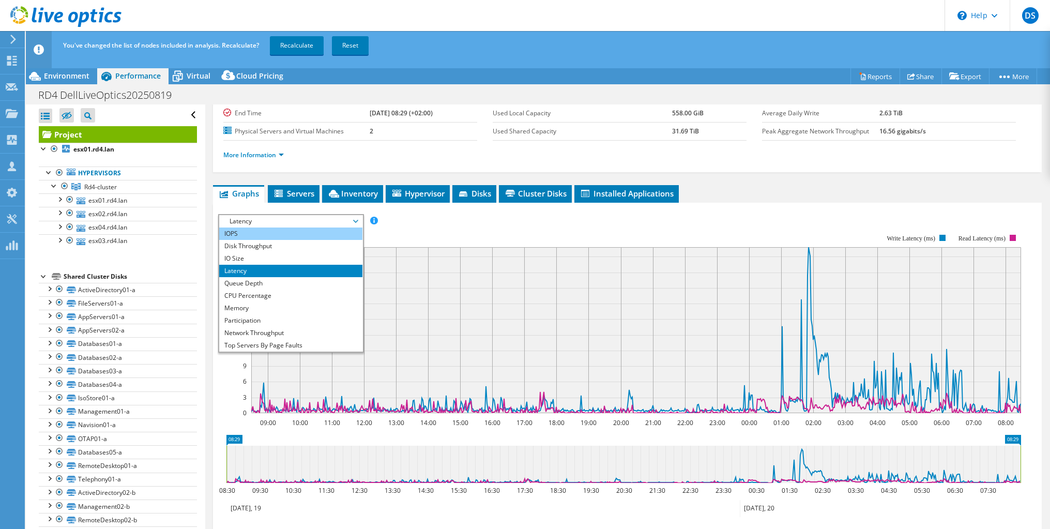
click at [233, 235] on li "IOPS" at bounding box center [290, 233] width 143 height 12
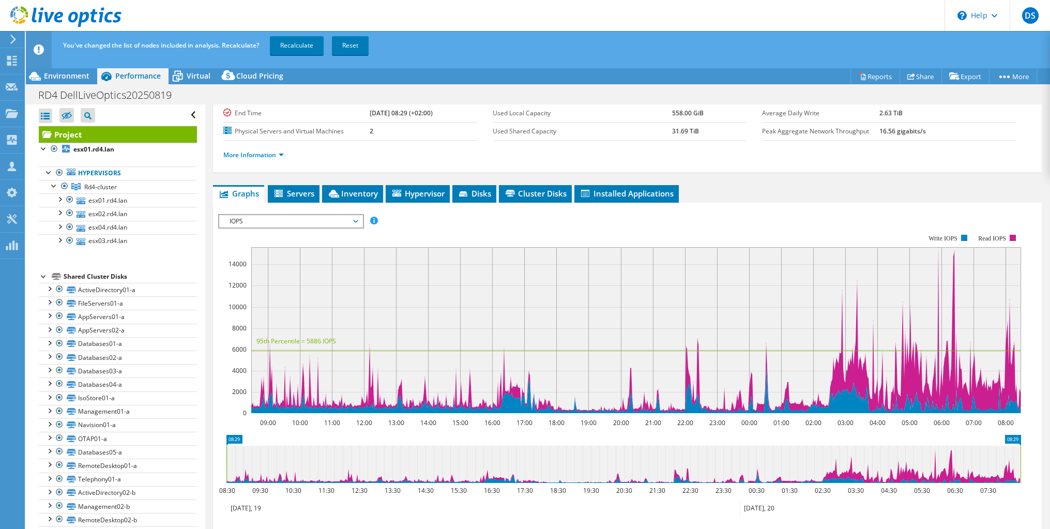
click at [245, 222] on span "IOPS" at bounding box center [290, 221] width 133 height 12
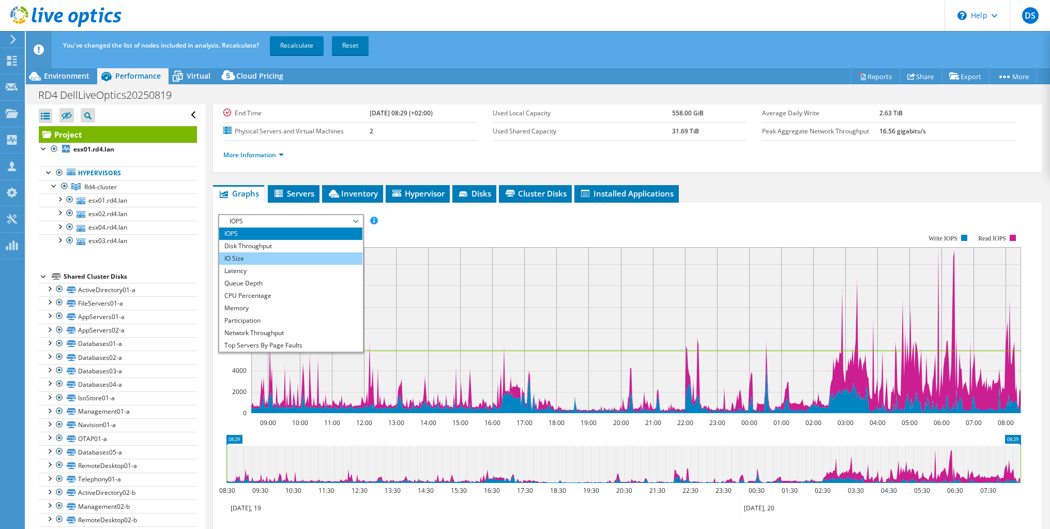
click at [234, 258] on li "IO Size" at bounding box center [290, 258] width 143 height 12
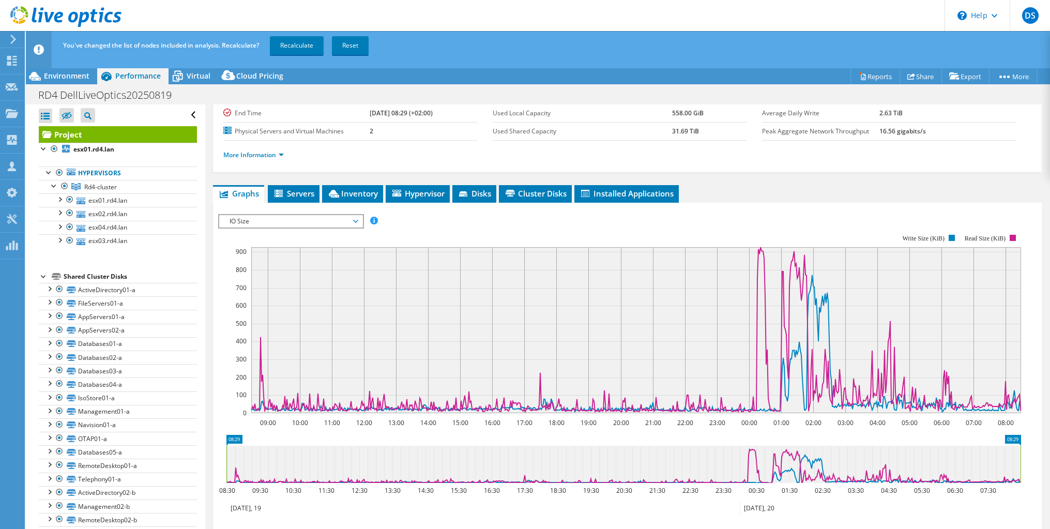
drag, startPoint x: 237, startPoint y: 248, endPoint x: 751, endPoint y: 286, distance: 515.1
click at [751, 286] on icon "09:00 10:00 11:00 12:00 13:00 14:00 15:00 16:00 17:00 18:00 19:00 20:00 21:00 2…" at bounding box center [623, 323] width 810 height 207
click at [238, 220] on span "IO Size" at bounding box center [290, 221] width 133 height 12
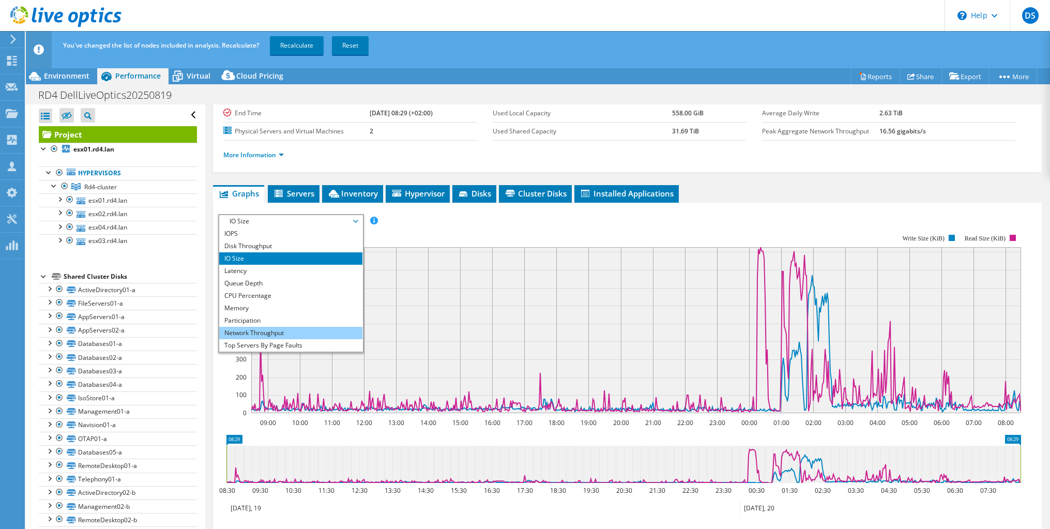
click at [257, 328] on li "Network Throughput" at bounding box center [290, 333] width 143 height 12
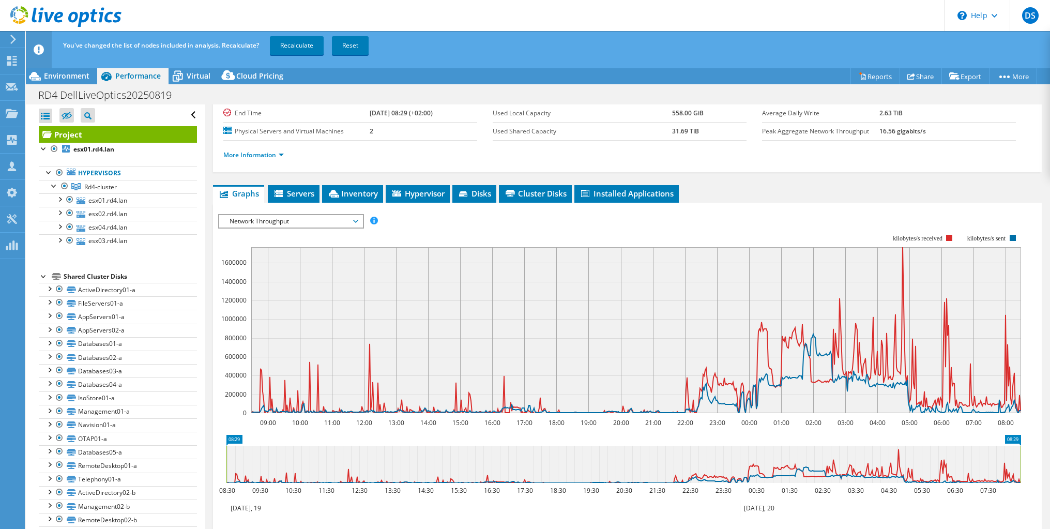
scroll to position [1, 0]
click at [240, 224] on span "Network Throughput" at bounding box center [290, 221] width 133 height 12
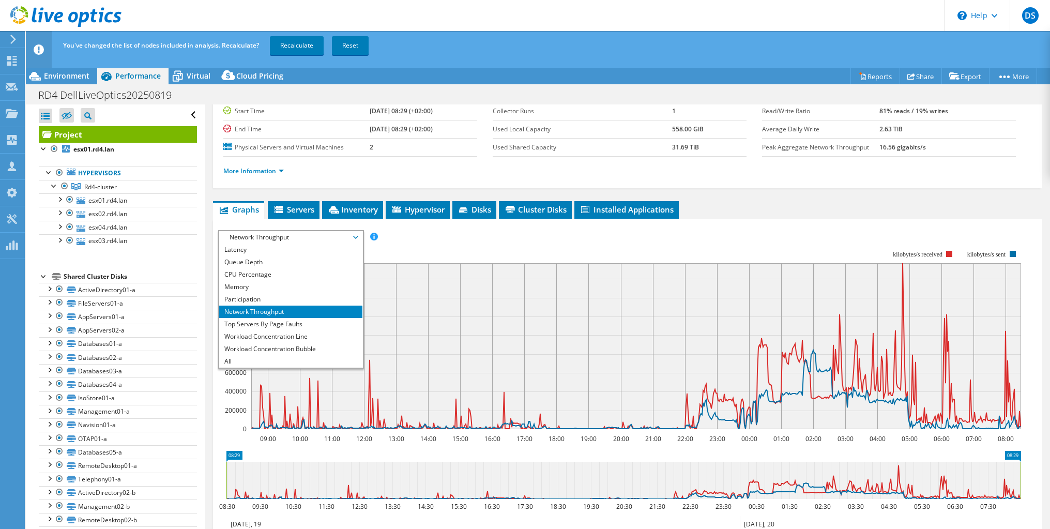
scroll to position [103, 0]
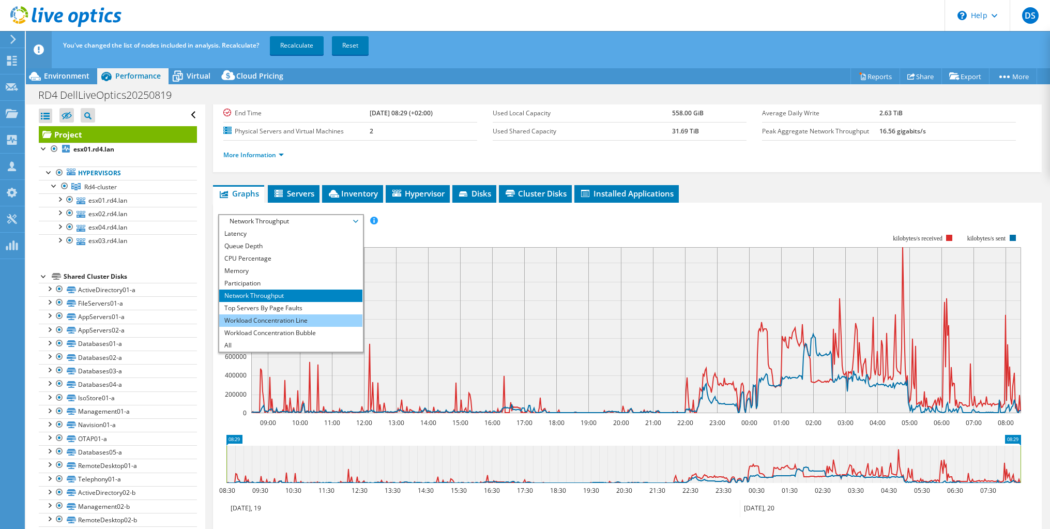
click at [237, 324] on li "Workload Concentration Line" at bounding box center [290, 320] width 143 height 12
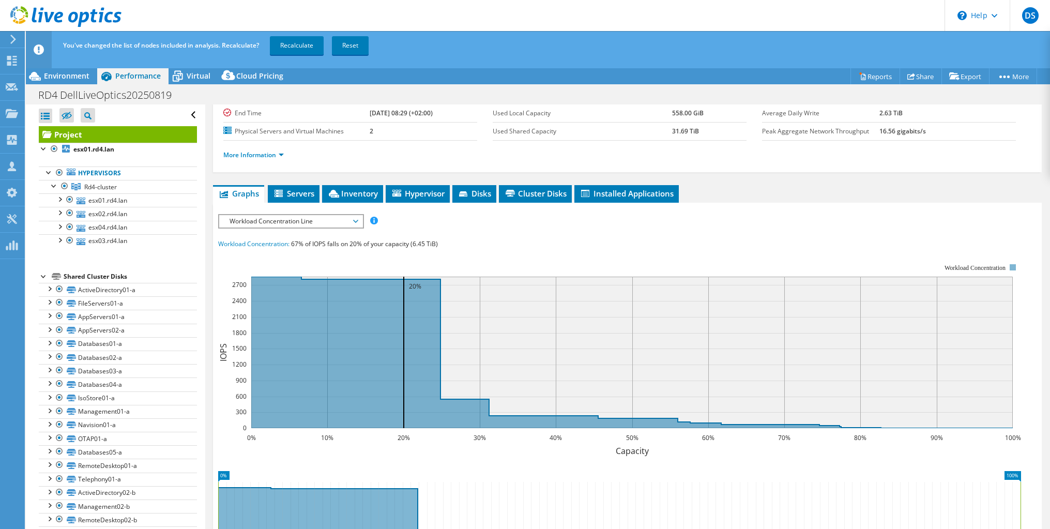
click at [249, 221] on span "Workload Concentration Line" at bounding box center [290, 221] width 133 height 12
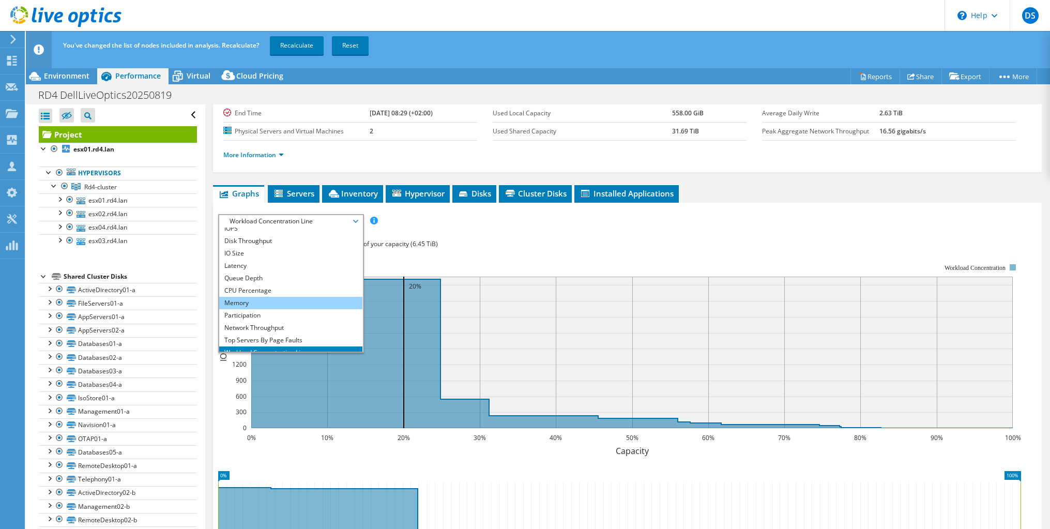
scroll to position [0, 0]
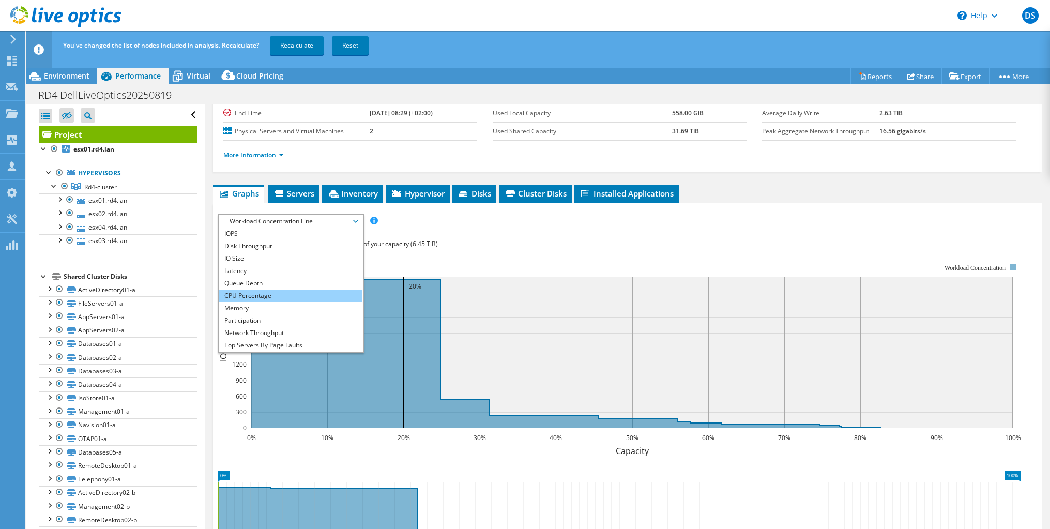
click at [249, 290] on li "CPU Percentage" at bounding box center [290, 295] width 143 height 12
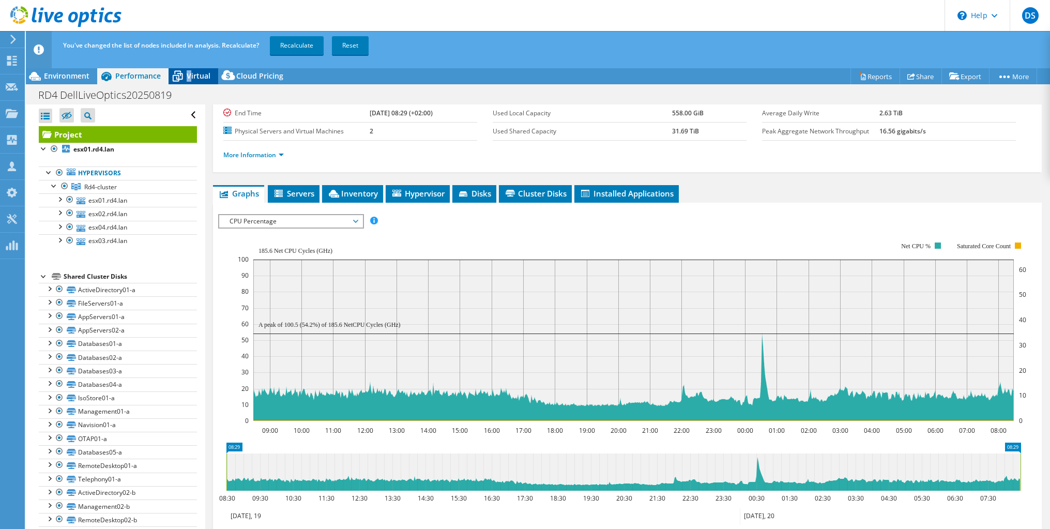
drag, startPoint x: 189, startPoint y: 75, endPoint x: 181, endPoint y: 74, distance: 7.9
click at [191, 78] on div "Virtual" at bounding box center [193, 76] width 50 height 17
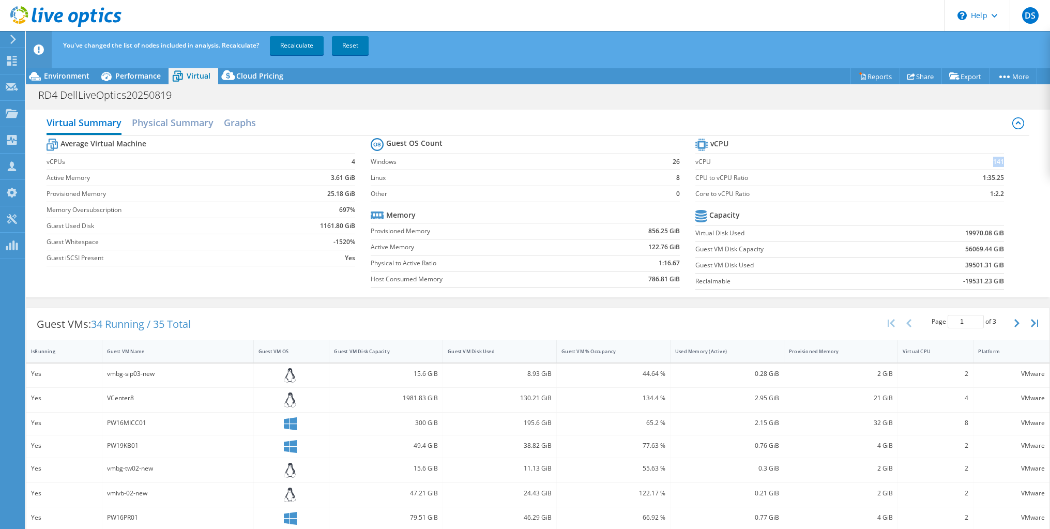
drag, startPoint x: 981, startPoint y: 163, endPoint x: 995, endPoint y: 164, distance: 13.4
click at [995, 164] on td "141" at bounding box center [962, 161] width 81 height 16
click at [993, 161] on b "141" at bounding box center [998, 162] width 11 height 10
drag, startPoint x: 977, startPoint y: 161, endPoint x: 995, endPoint y: 163, distance: 17.6
click at [995, 163] on td "141" at bounding box center [962, 161] width 81 height 16
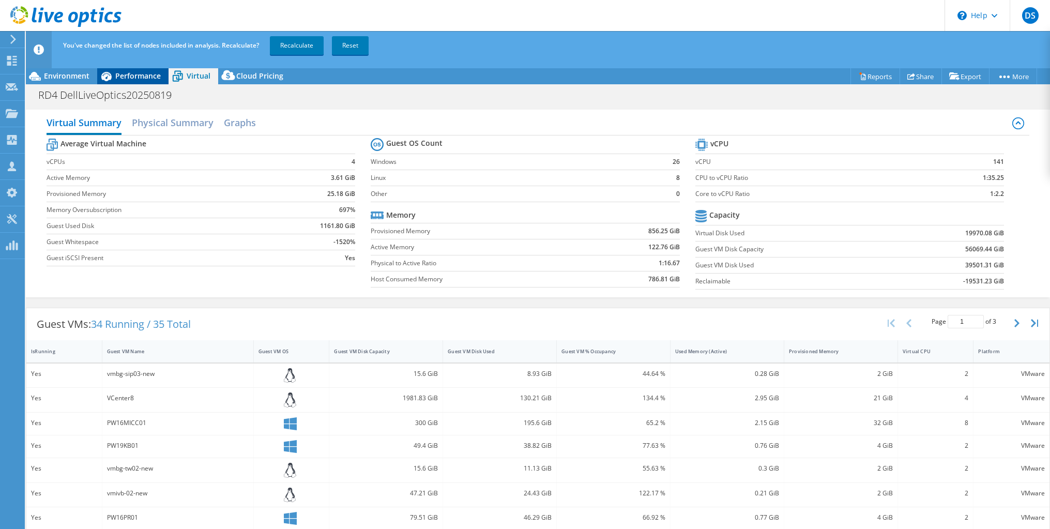
drag, startPoint x: 142, startPoint y: 75, endPoint x: 138, endPoint y: 80, distance: 5.5
click at [142, 75] on span "Performance" at bounding box center [137, 76] width 45 height 10
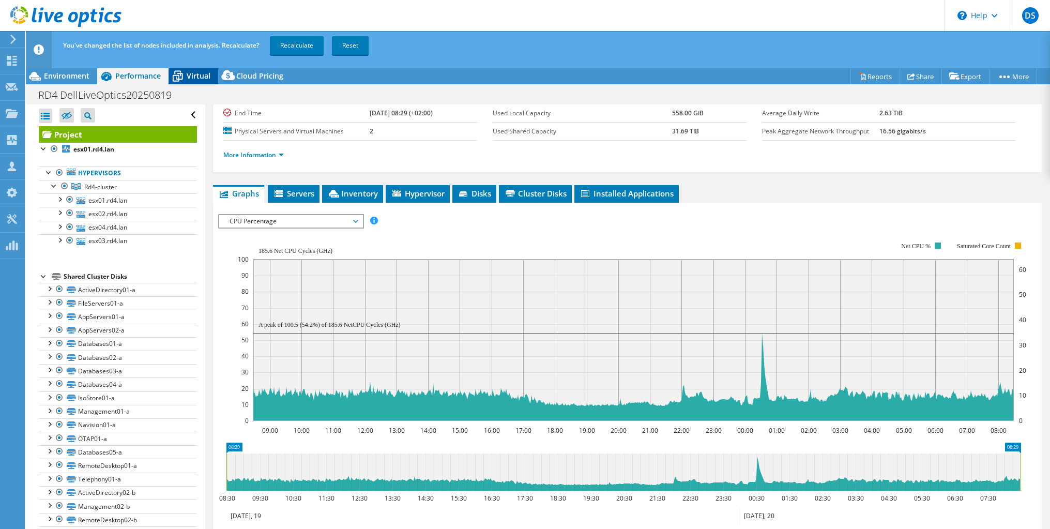
click at [184, 75] on icon at bounding box center [177, 76] width 18 height 18
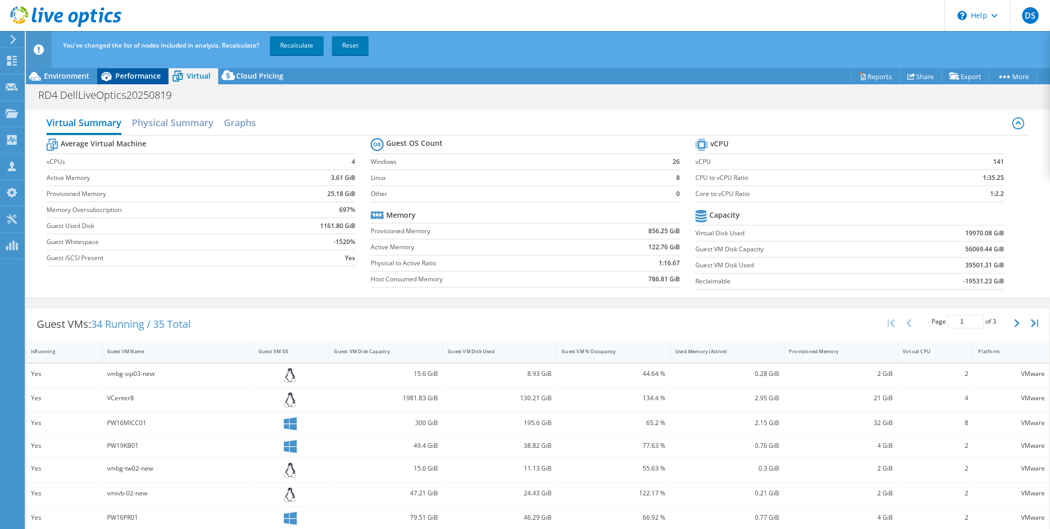
click at [148, 78] on span "Performance" at bounding box center [137, 76] width 45 height 10
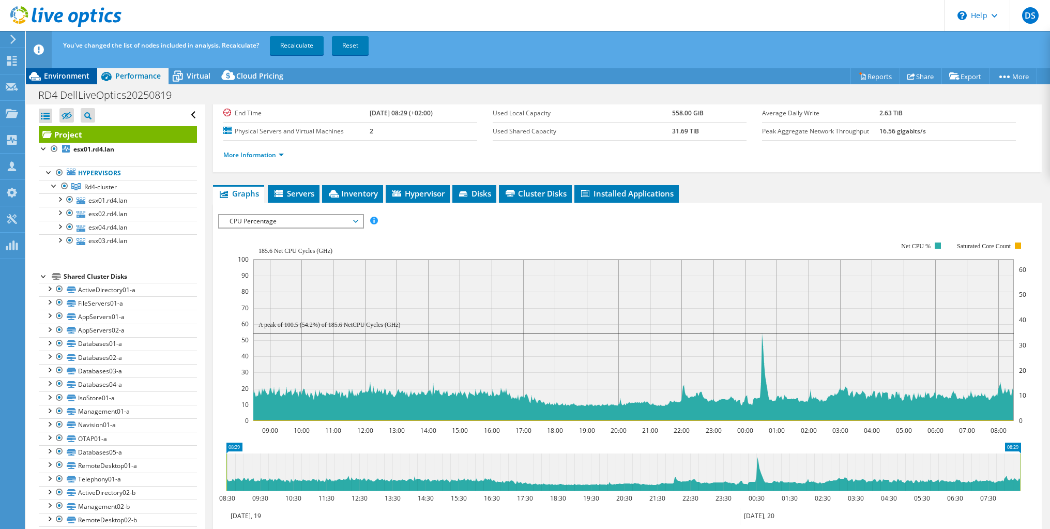
click at [69, 83] on div "Environment" at bounding box center [61, 76] width 71 height 17
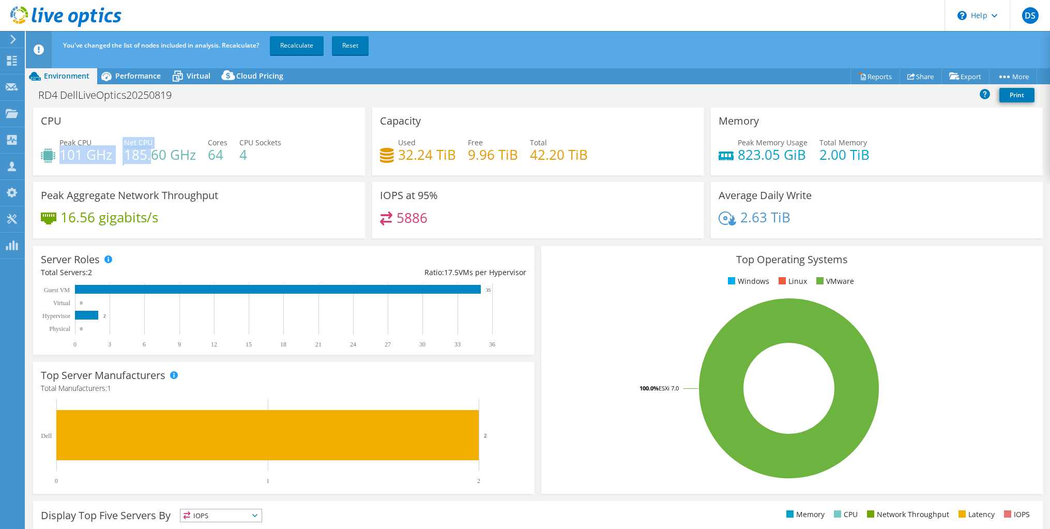
drag, startPoint x: 62, startPoint y: 157, endPoint x: 150, endPoint y: 162, distance: 88.5
click at [150, 162] on div "Peak CPU 101 GHz Net CPU 185.60 GHz Cores 64 CPU Sockets 4" at bounding box center [199, 154] width 316 height 34
drag, startPoint x: 127, startPoint y: 83, endPoint x: 118, endPoint y: 75, distance: 11.0
click at [125, 81] on div "Performance" at bounding box center [132, 76] width 71 height 17
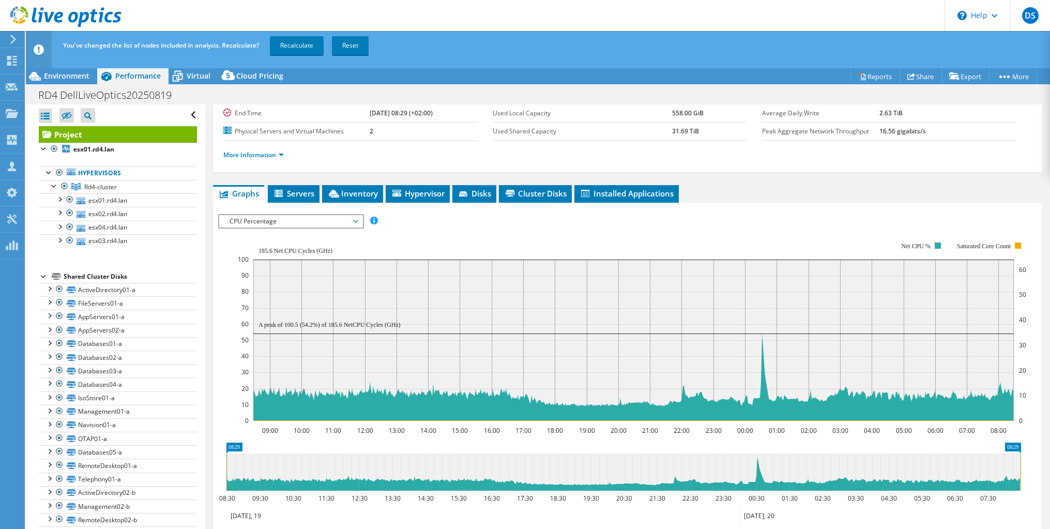
click at [284, 224] on span "CPU Percentage" at bounding box center [290, 221] width 133 height 12
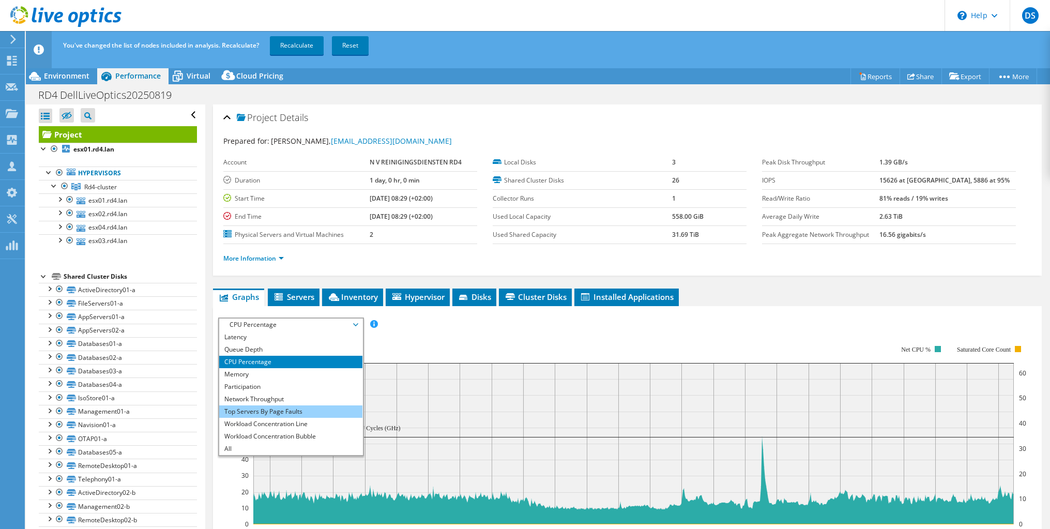
scroll to position [52, 0]
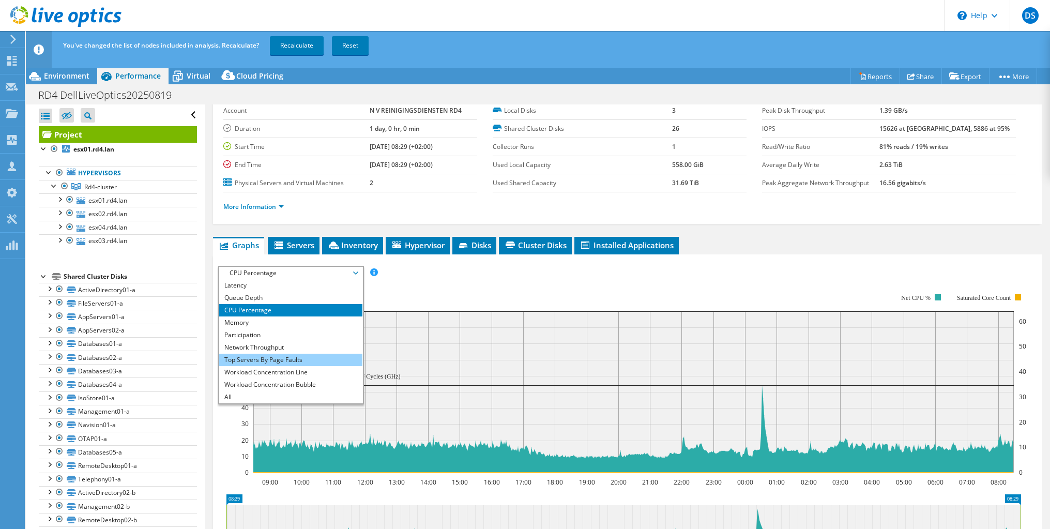
click at [263, 359] on li "Top Servers By Page Faults" at bounding box center [290, 359] width 143 height 12
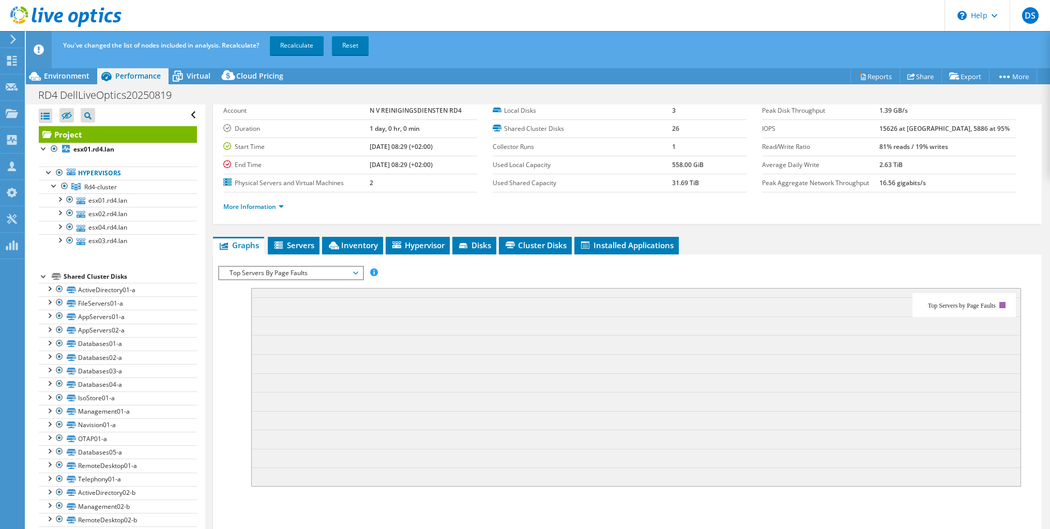
scroll to position [0, 0]
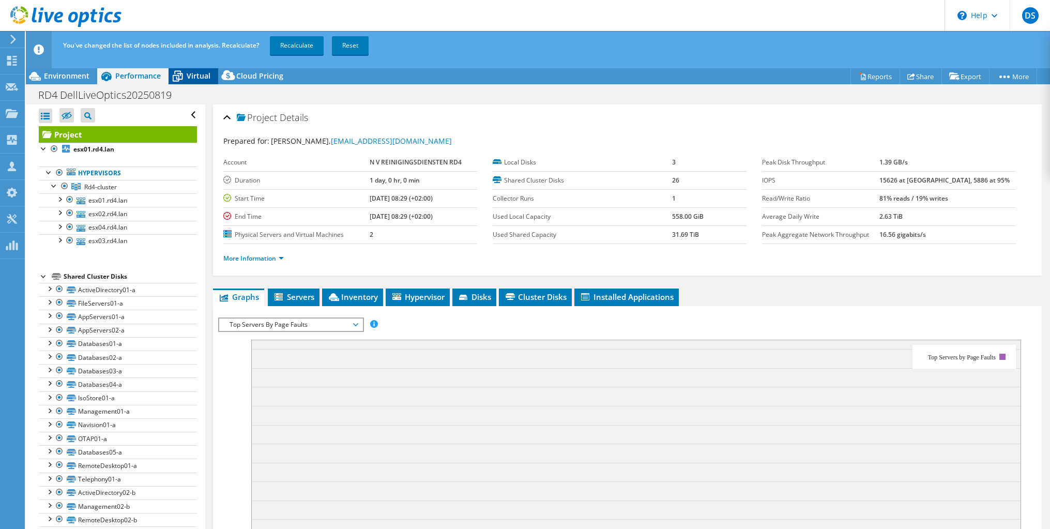
click at [204, 73] on span "Virtual" at bounding box center [199, 76] width 24 height 10
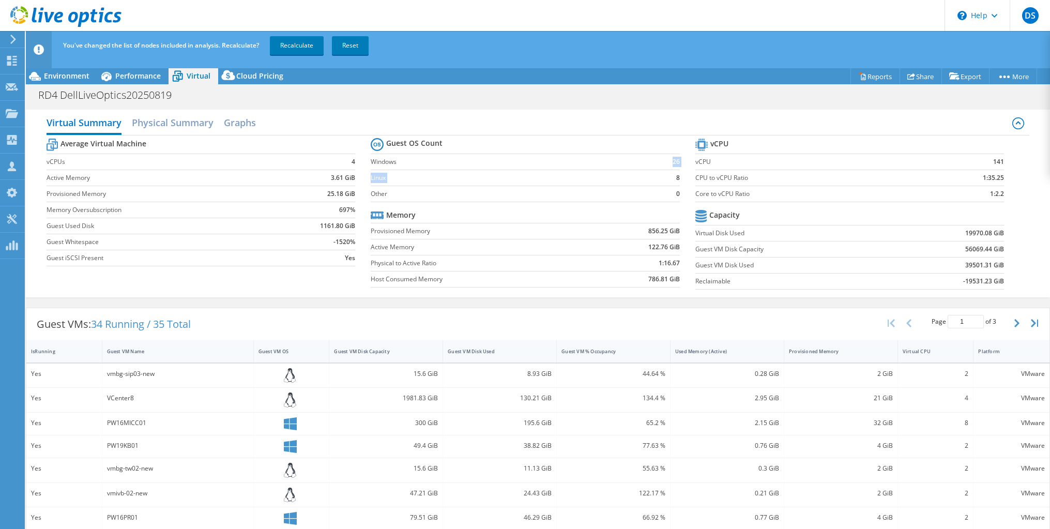
drag, startPoint x: 654, startPoint y: 167, endPoint x: 669, endPoint y: 172, distance: 16.3
click at [669, 172] on tbody "Guest OS Count Windows 26 Linux 8 Other 0" at bounding box center [525, 168] width 309 height 67
click at [145, 74] on span "Performance" at bounding box center [137, 76] width 45 height 10
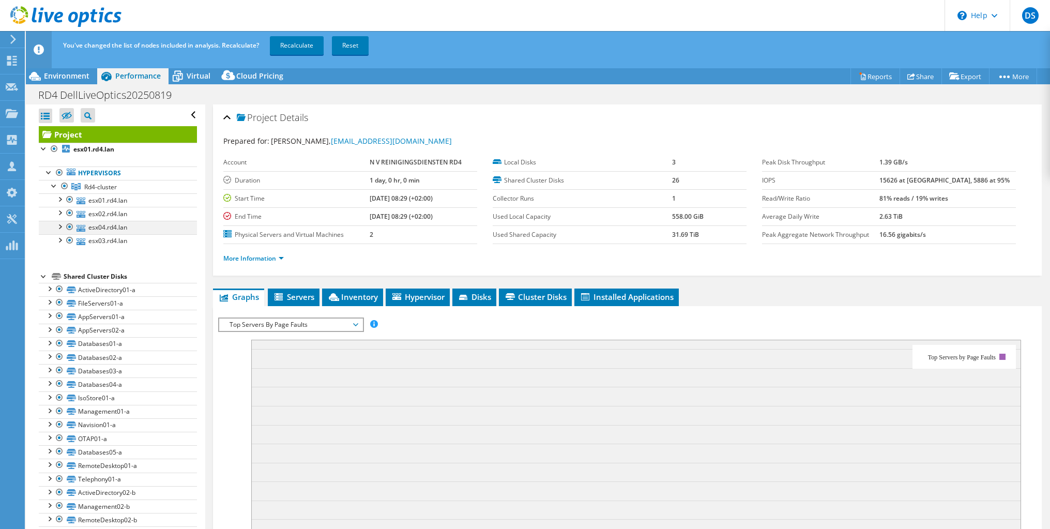
click at [68, 226] on div at bounding box center [70, 227] width 10 height 12
click at [71, 237] on div at bounding box center [70, 240] width 10 height 12
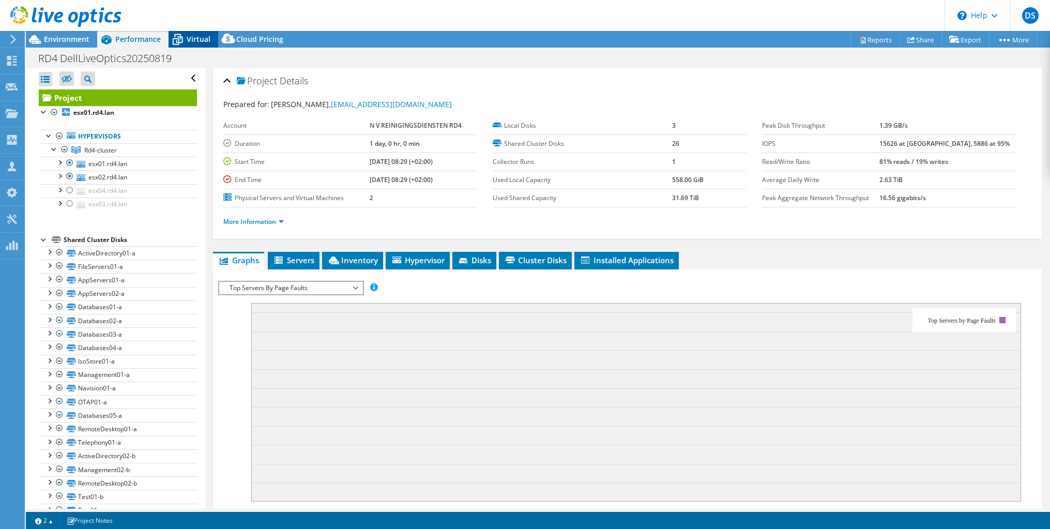
click at [190, 37] on span "Virtual" at bounding box center [199, 39] width 24 height 10
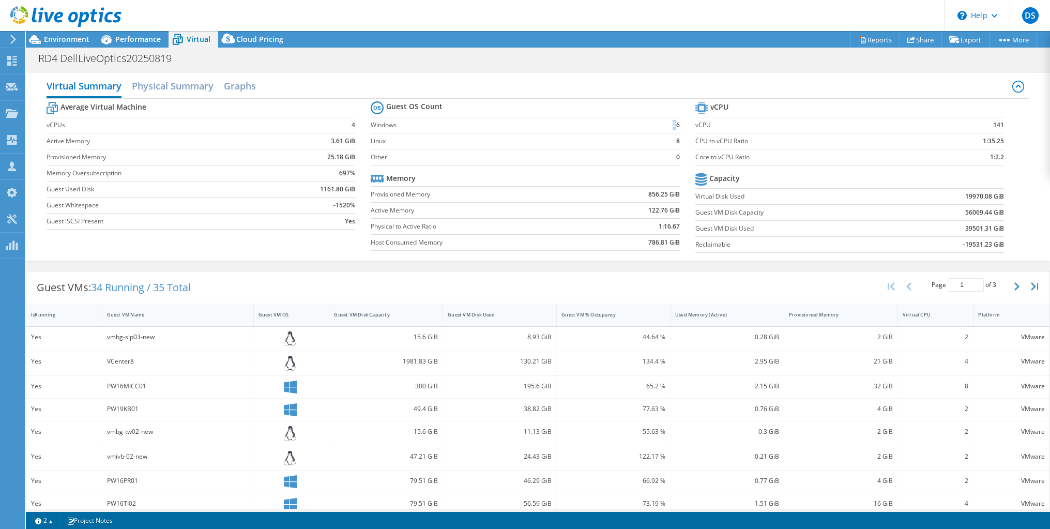
drag, startPoint x: 661, startPoint y: 120, endPoint x: 671, endPoint y: 130, distance: 13.5
click at [671, 130] on td "26" at bounding box center [665, 125] width 28 height 16
click at [126, 40] on span "Performance" at bounding box center [137, 39] width 45 height 10
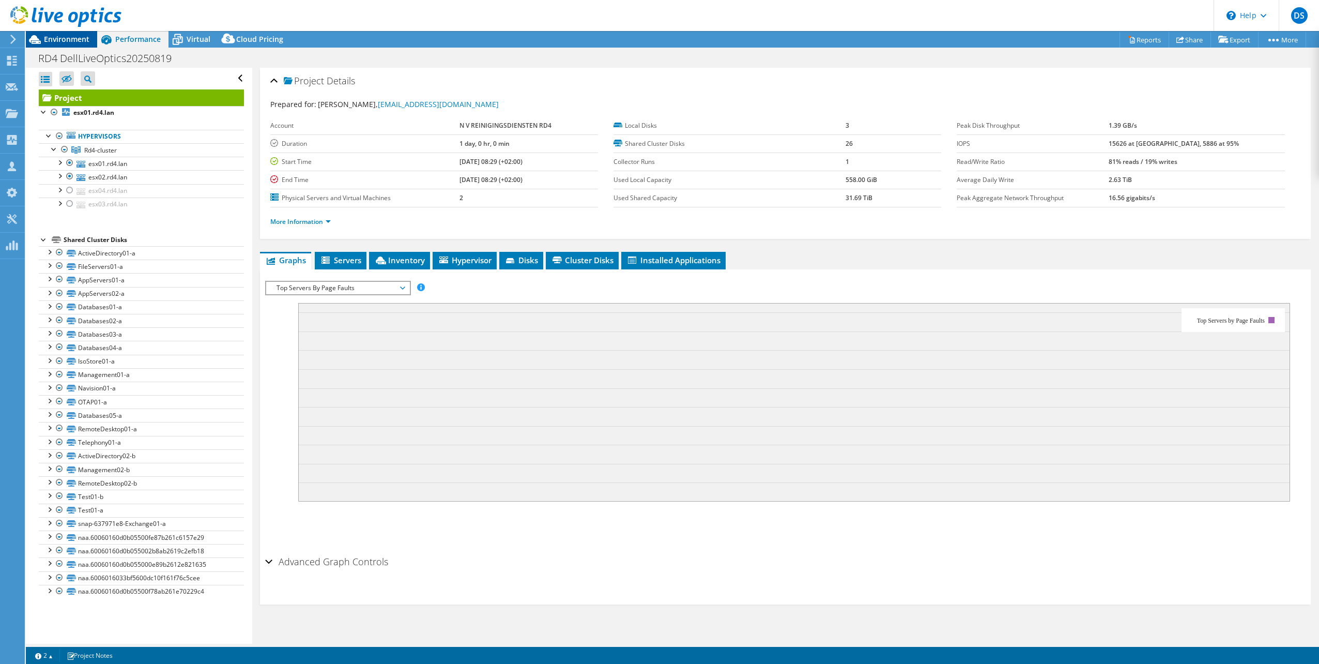
click at [83, 35] on span "Environment" at bounding box center [66, 39] width 45 height 10
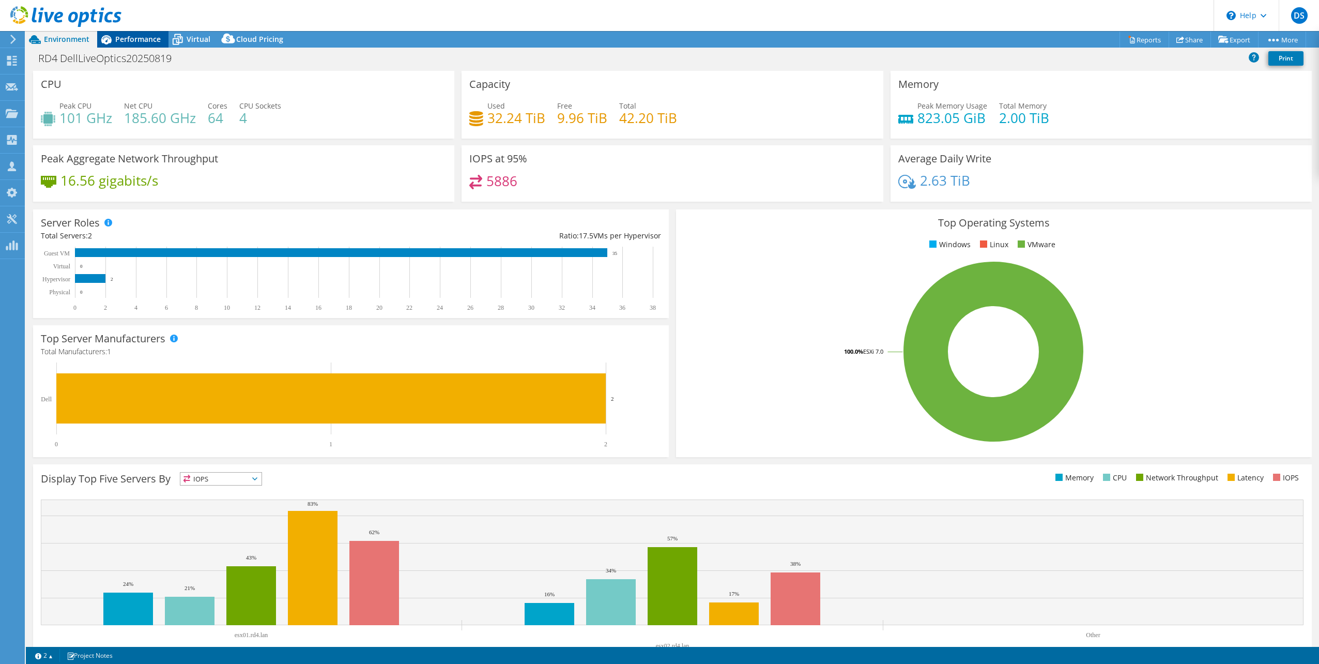
click at [144, 33] on div "Performance" at bounding box center [132, 39] width 71 height 17
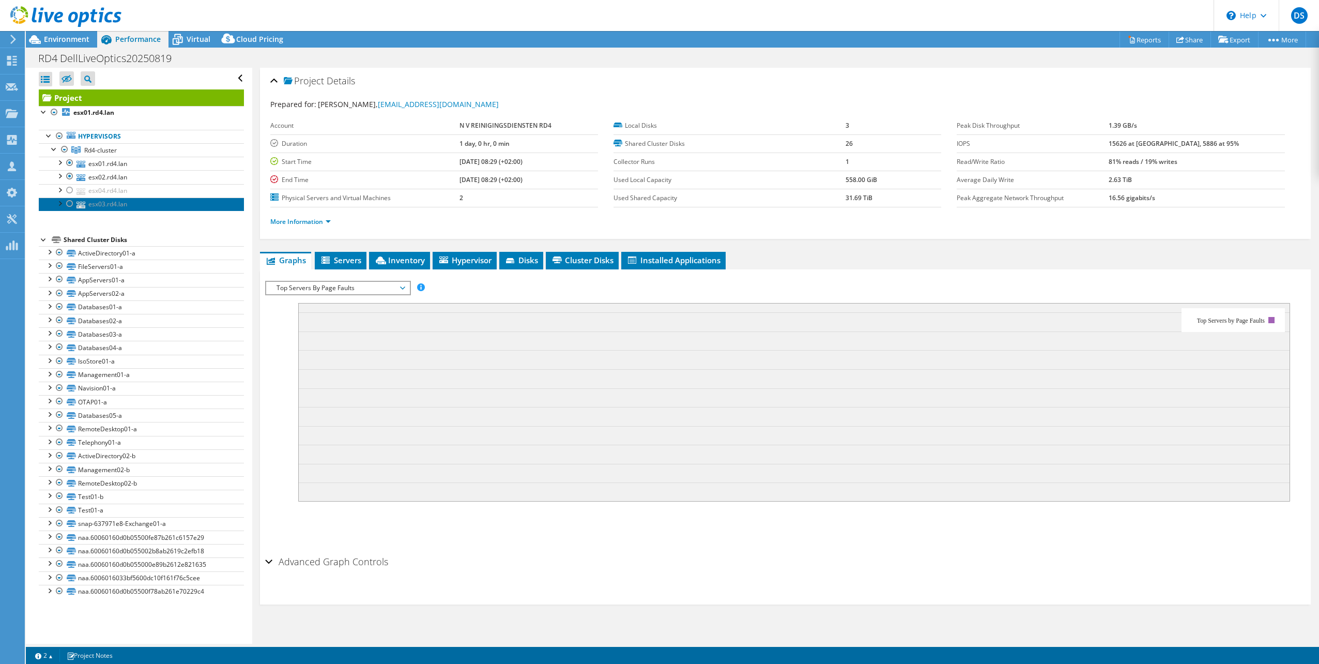
click at [76, 198] on link "esx03.rd4.lan" at bounding box center [141, 203] width 205 height 13
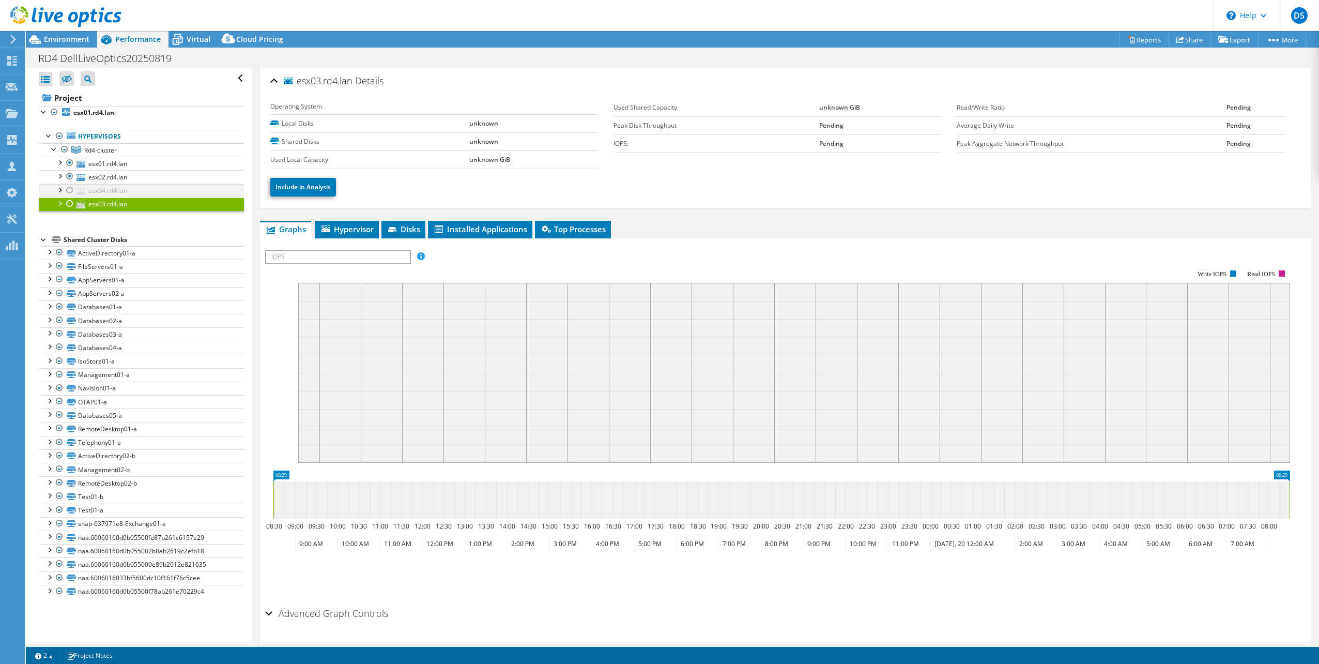
click at [70, 189] on div at bounding box center [70, 190] width 10 height 12
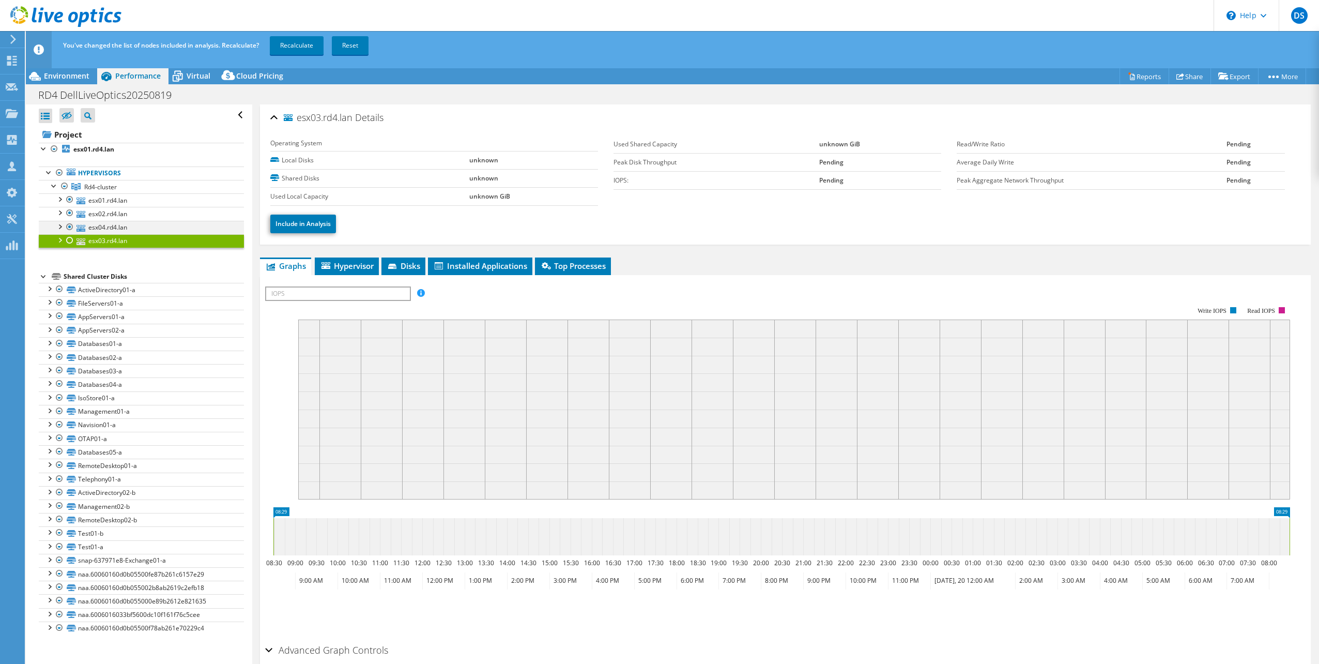
click at [70, 225] on div at bounding box center [70, 227] width 10 height 12
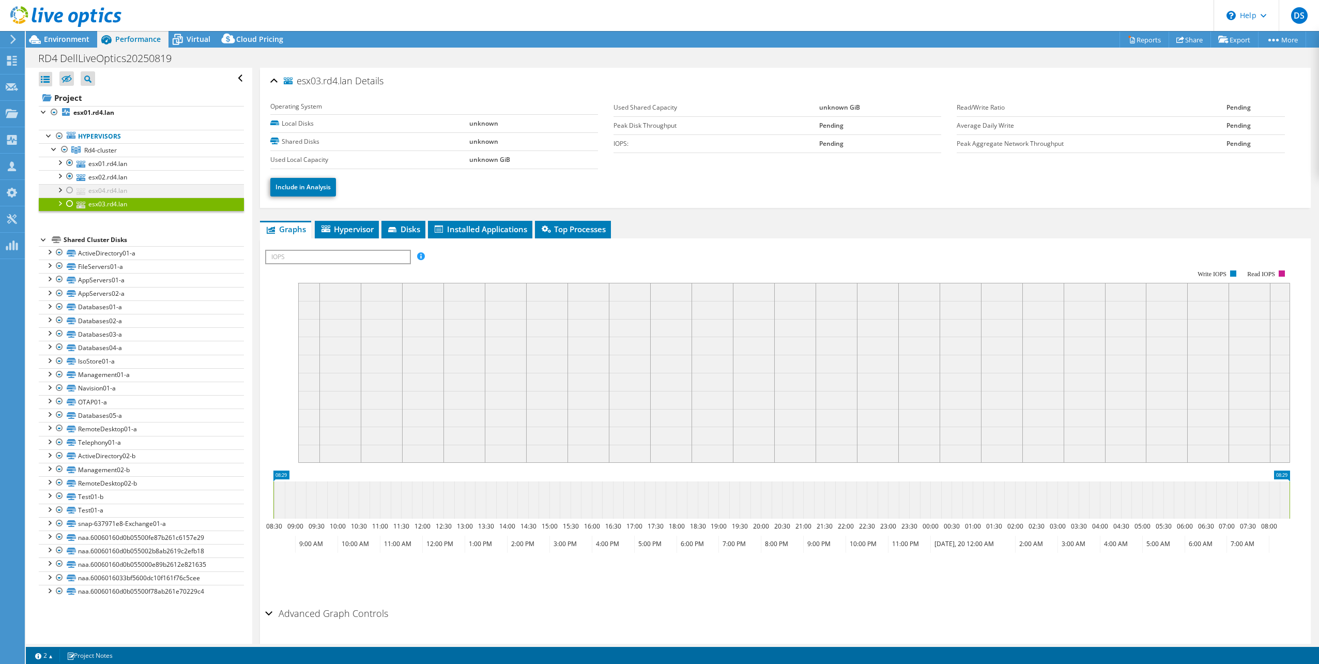
click at [67, 188] on div at bounding box center [70, 190] width 10 height 12
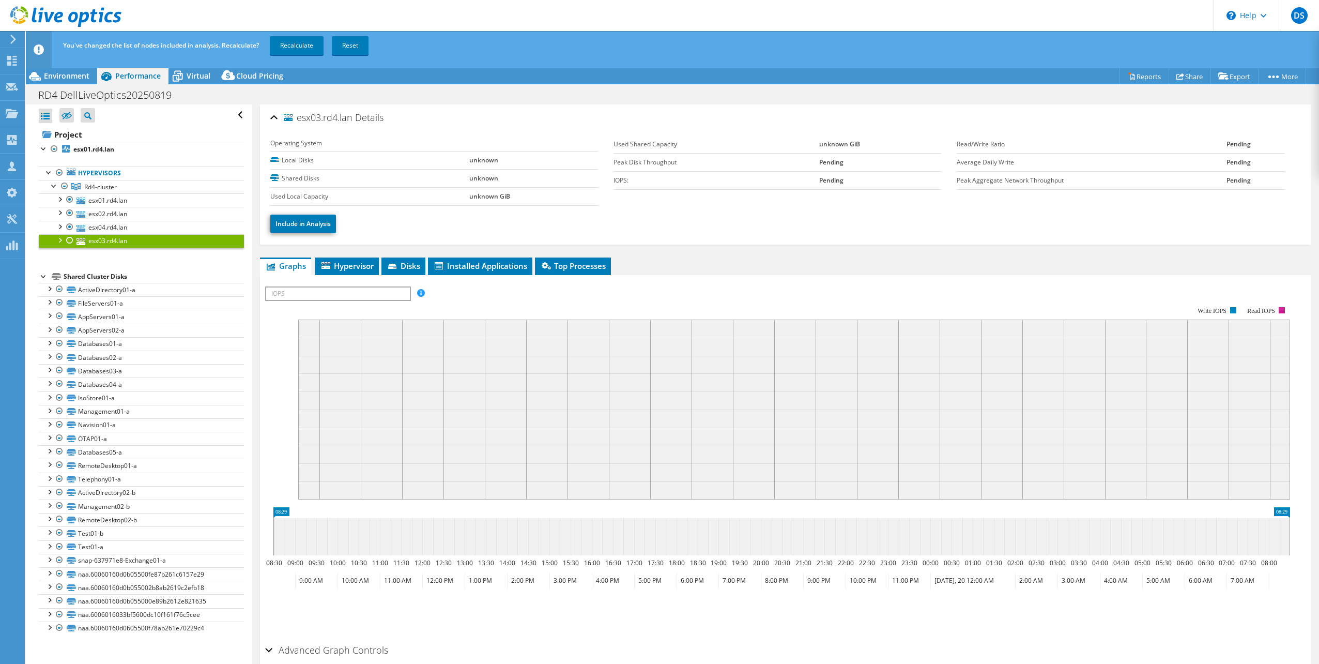
click at [67, 240] on div at bounding box center [70, 240] width 10 height 12
click at [55, 73] on span "Environment" at bounding box center [66, 76] width 45 height 10
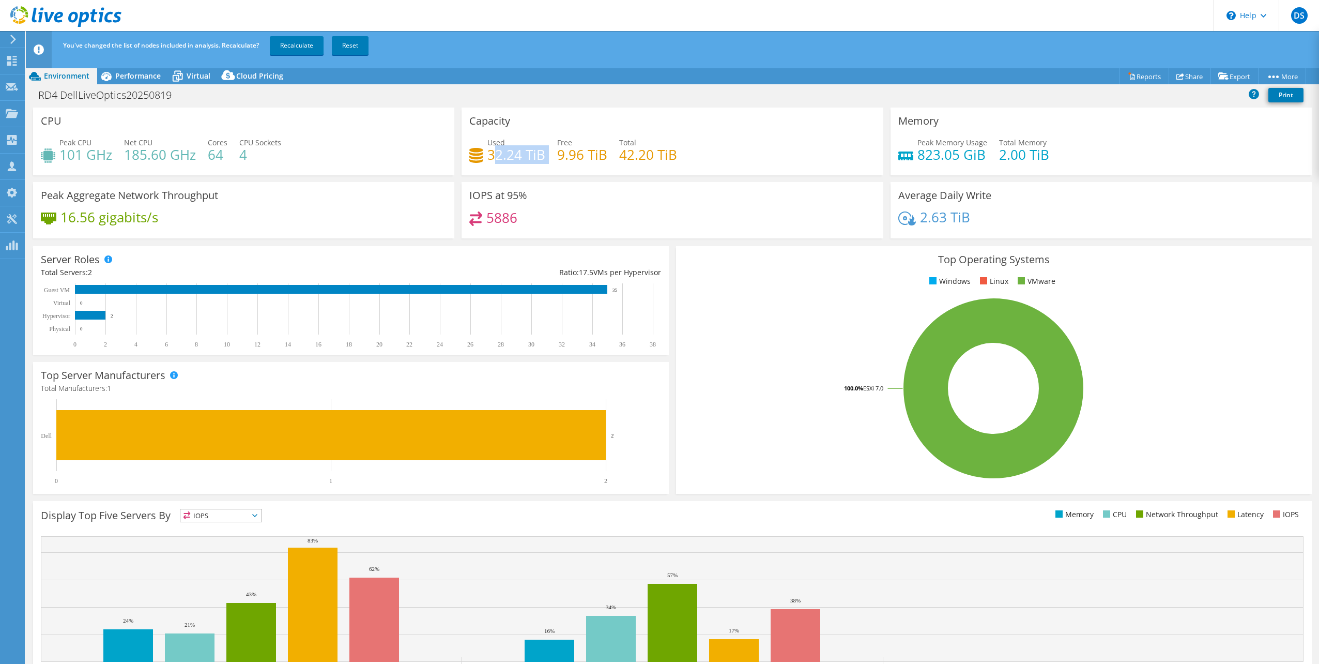
drag, startPoint x: 489, startPoint y: 153, endPoint x: 543, endPoint y: 156, distance: 53.8
click at [543, 156] on div "Used 32.24 TiB Free 9.96 TiB Total 42.20 TiB" at bounding box center [672, 154] width 406 height 34
drag, startPoint x: 543, startPoint y: 155, endPoint x: 556, endPoint y: 161, distance: 14.8
click at [557, 160] on h4 "9.96 TiB" at bounding box center [582, 154] width 50 height 11
drag, startPoint x: 106, startPoint y: 73, endPoint x: 110, endPoint y: 80, distance: 7.2
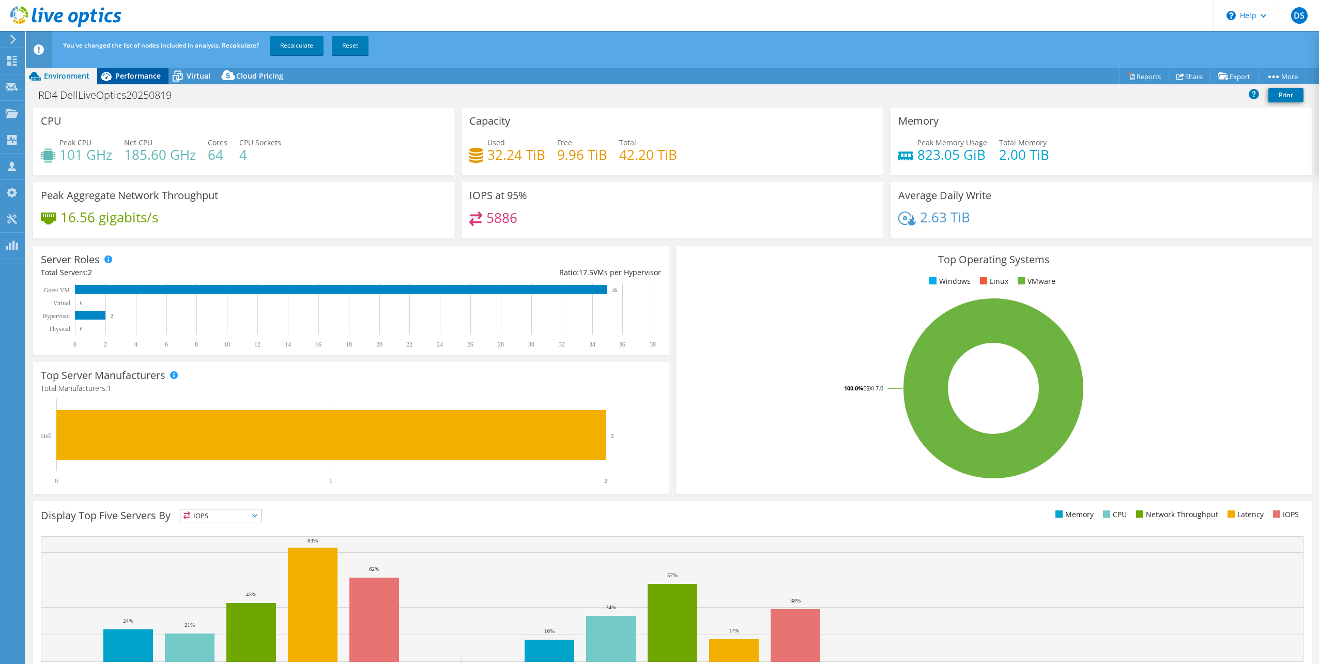
click at [112, 81] on icon at bounding box center [106, 76] width 18 height 18
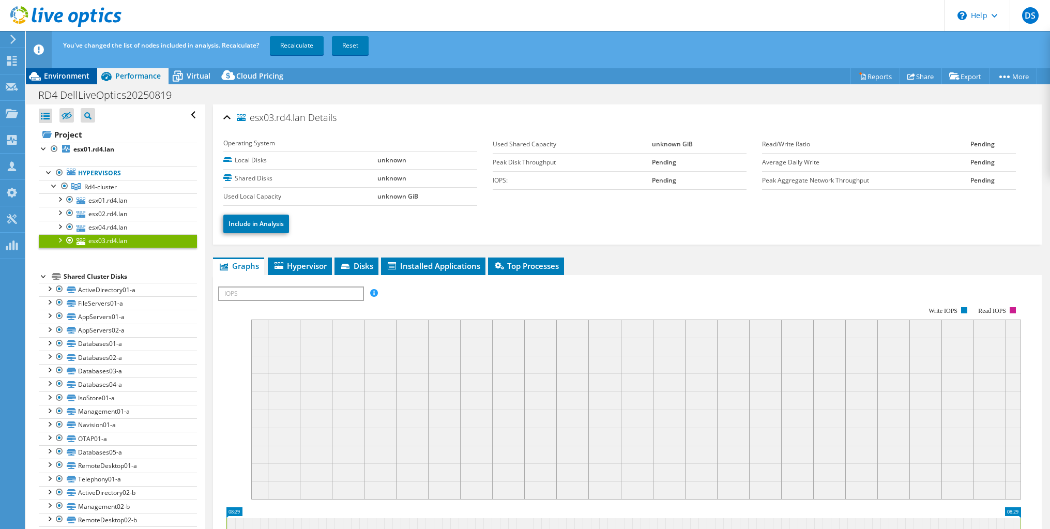
click at [74, 78] on span "Environment" at bounding box center [66, 76] width 45 height 10
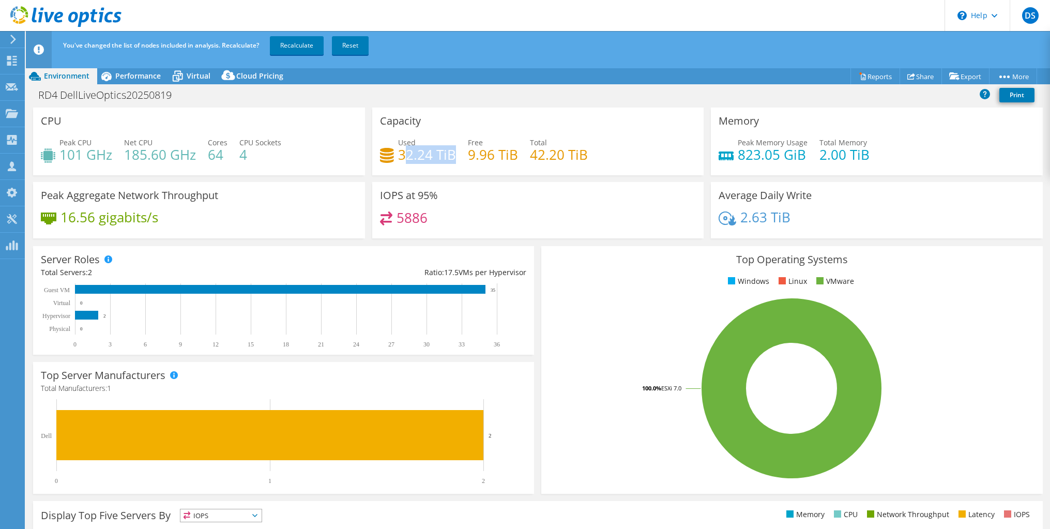
drag, startPoint x: 403, startPoint y: 154, endPoint x: 450, endPoint y: 157, distance: 47.6
click at [450, 157] on h4 "32.24 TiB" at bounding box center [427, 154] width 58 height 11
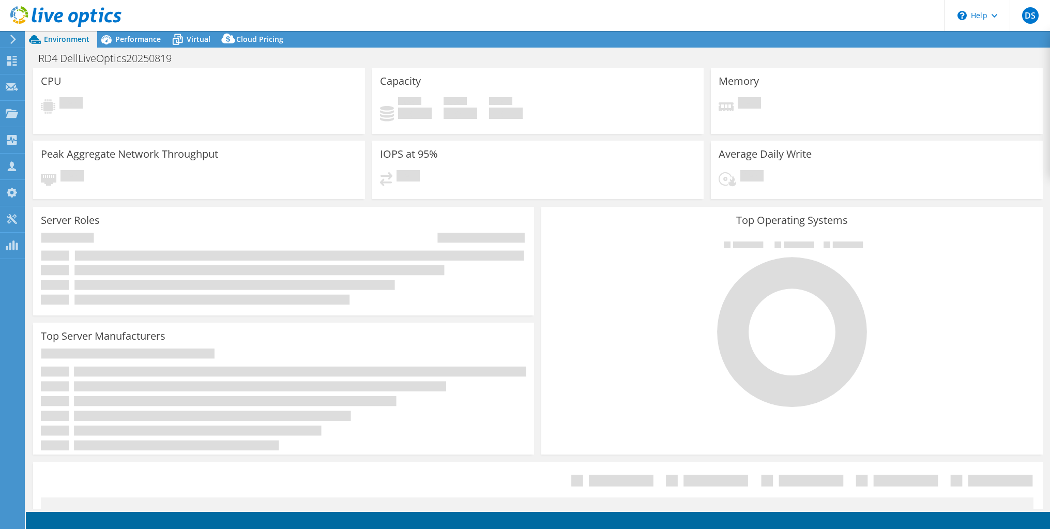
select select "USD"
select select "EUFrankfurt"
select select "EUR"
